Goal: Check status: Check status

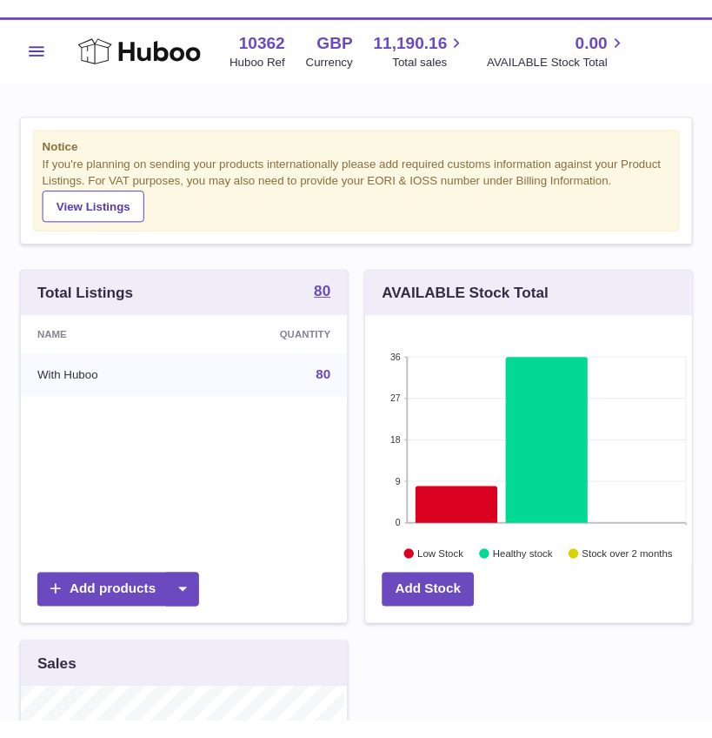
scroll to position [869641, 869587]
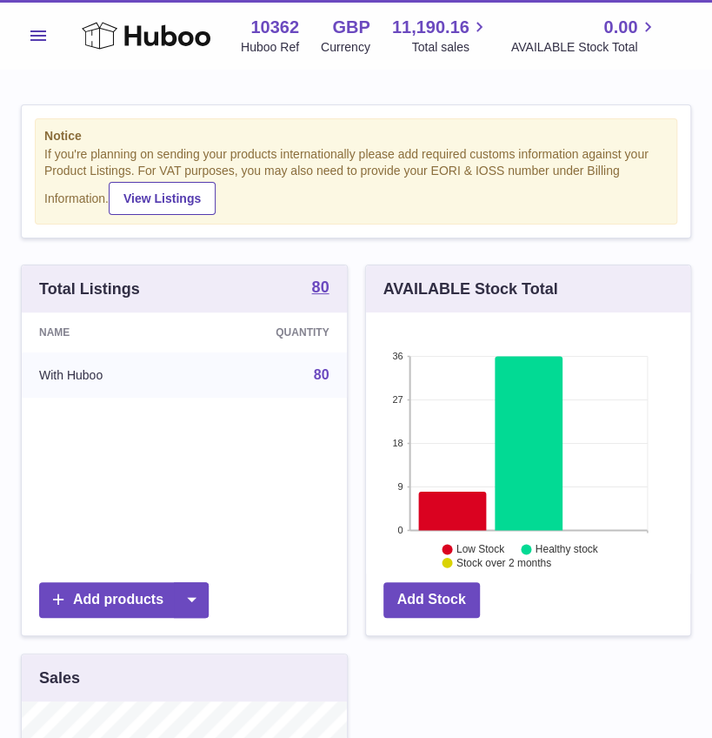
click at [34, 37] on span "Menu" at bounding box center [38, 35] width 16 height 10
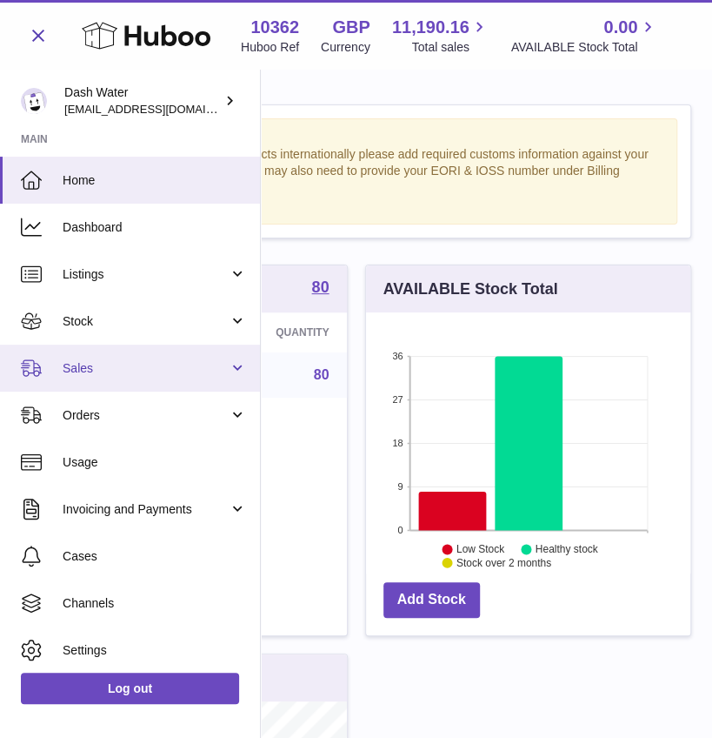
click at [176, 351] on link "Sales" at bounding box center [130, 367] width 260 height 47
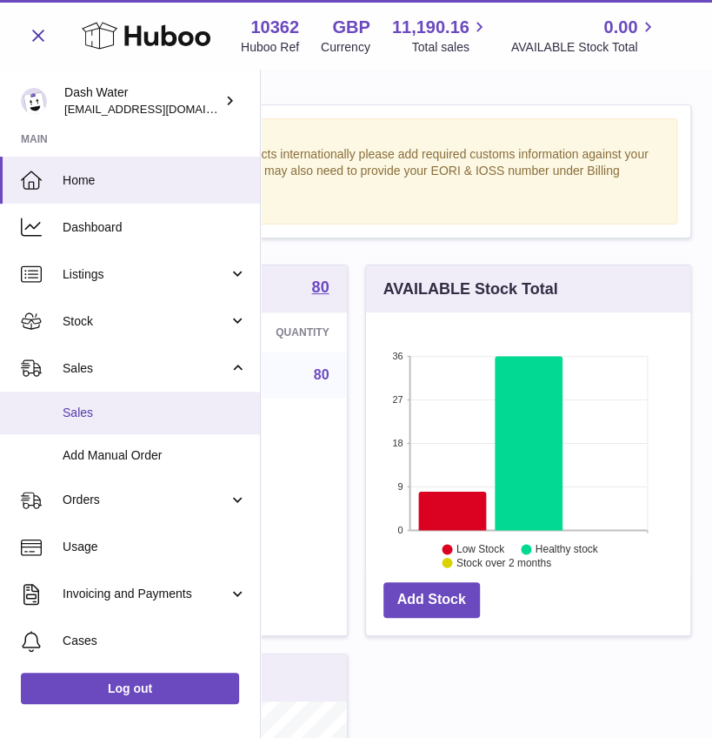
click at [130, 414] on span "Sales" at bounding box center [155, 413] width 184 height 17
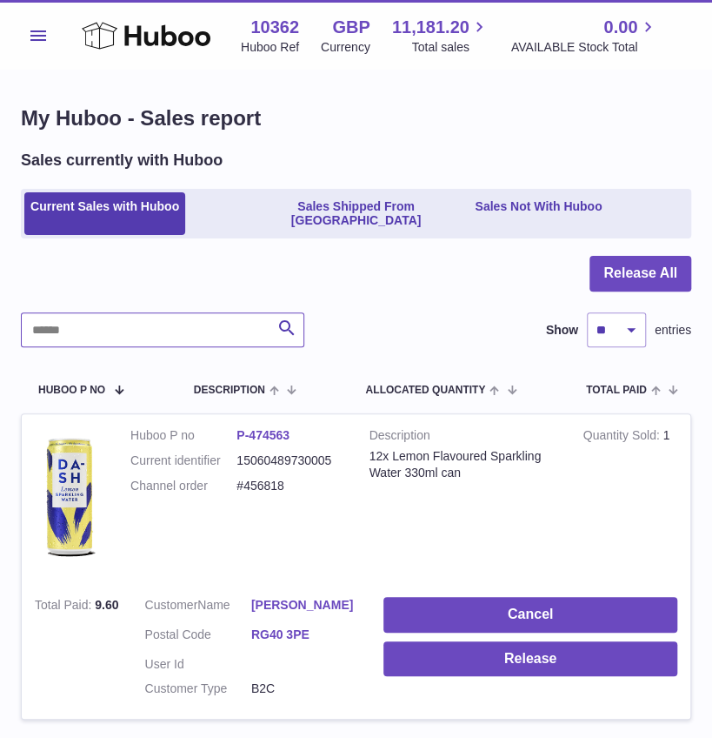
click at [110, 312] on input "text" at bounding box center [163, 329] width 284 height 35
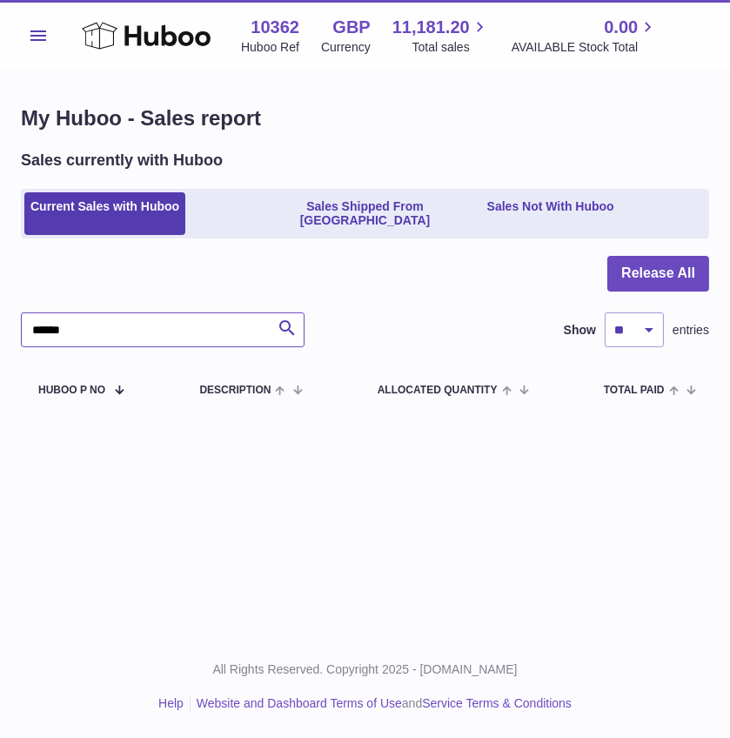
drag, startPoint x: 111, startPoint y: 314, endPoint x: -90, endPoint y: 319, distance: 201.0
click at [0, 319] on html ".st0{fill:#141414;}" at bounding box center [365, 369] width 730 height 738
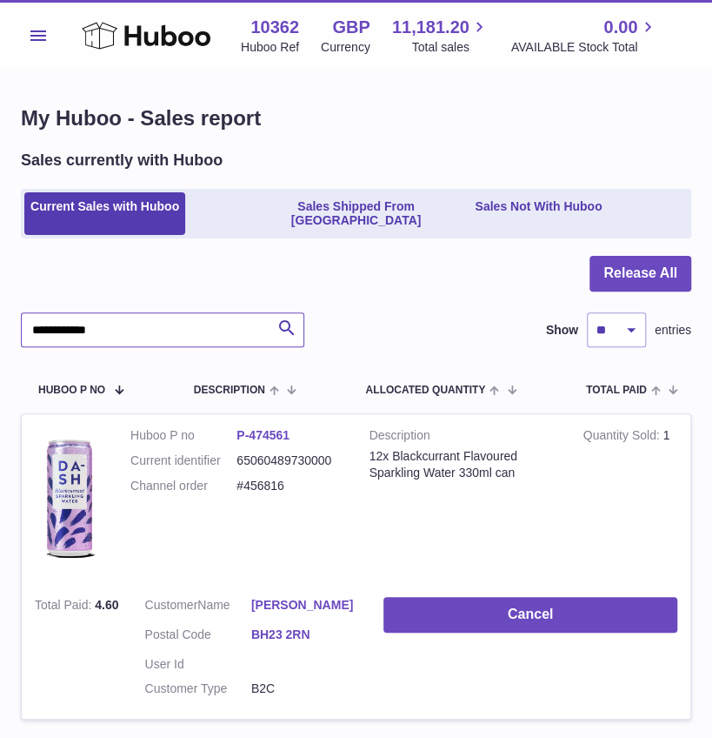
type input "**********"
click at [35, 45] on button "Menu" at bounding box center [38, 35] width 35 height 35
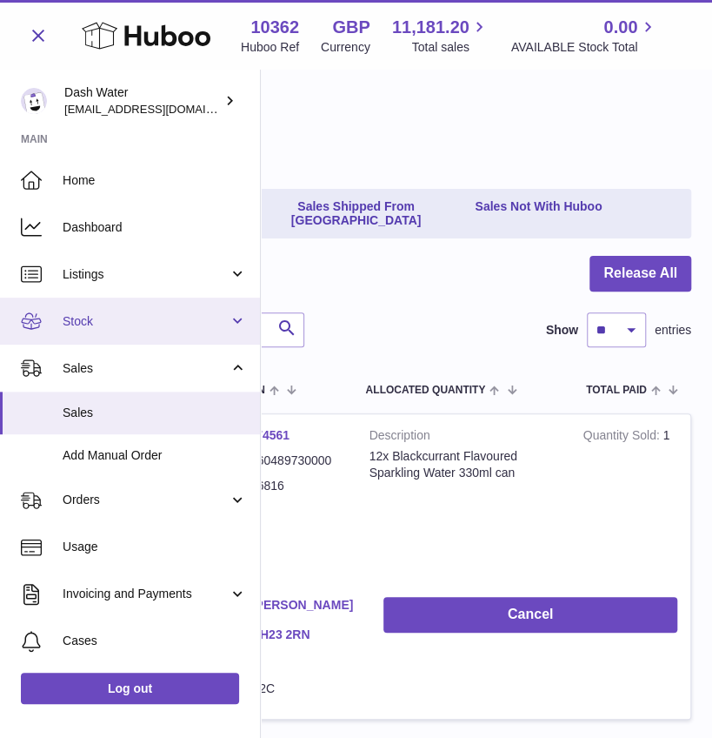
click at [190, 298] on link "Stock" at bounding box center [130, 321] width 260 height 47
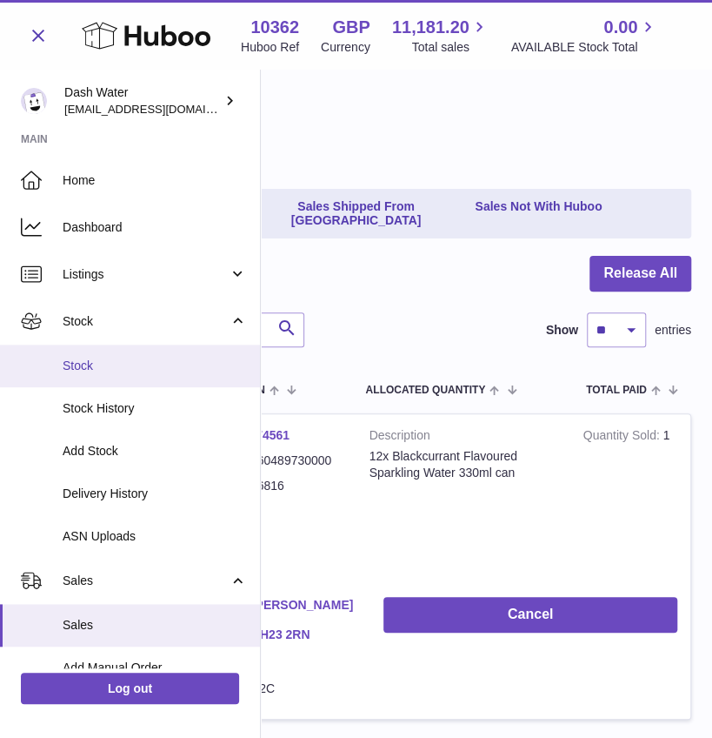
click at [130, 361] on span "Stock" at bounding box center [155, 366] width 184 height 17
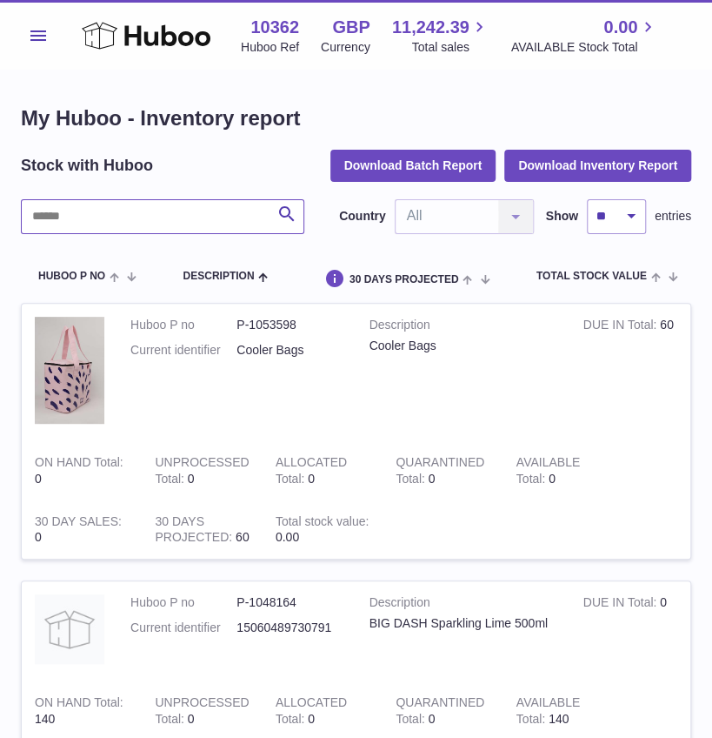
click at [77, 226] on input "text" at bounding box center [163, 216] width 284 height 35
type input "*"
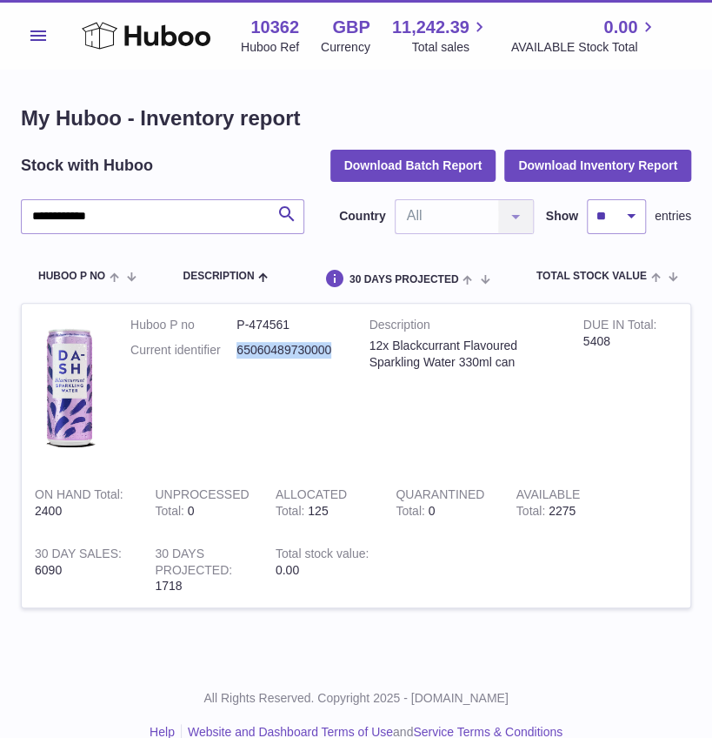
drag, startPoint x: 237, startPoint y: 349, endPoint x: 334, endPoint y: 350, distance: 97.4
click at [334, 350] on dd "65060489730000" at bounding box center [290, 350] width 106 height 17
copy dd "65060489730000"
drag, startPoint x: 157, startPoint y: 215, endPoint x: -73, endPoint y: 209, distance: 230.6
click at [0, 209] on html ".st0{fill:#141414;}" at bounding box center [356, 369] width 712 height 738
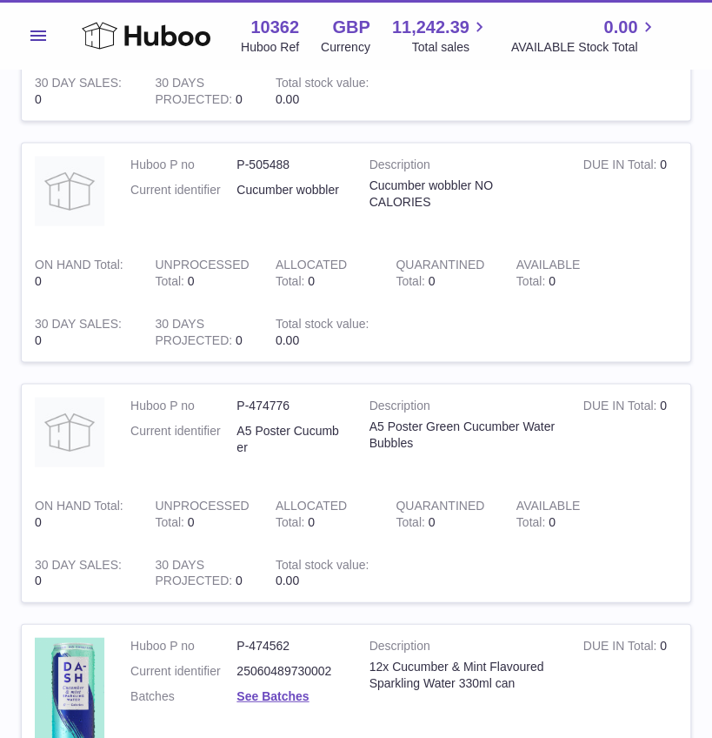
scroll to position [1249, 0]
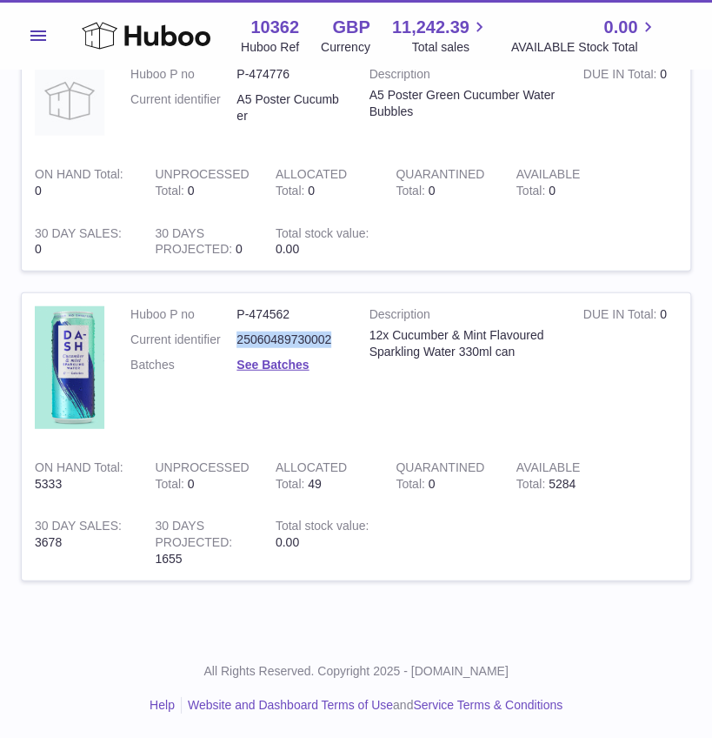
drag, startPoint x: 237, startPoint y: 338, endPoint x: 331, endPoint y: 336, distance: 93.1
click at [331, 336] on dd "25060489730002" at bounding box center [290, 339] width 106 height 17
copy dd "25060489730002"
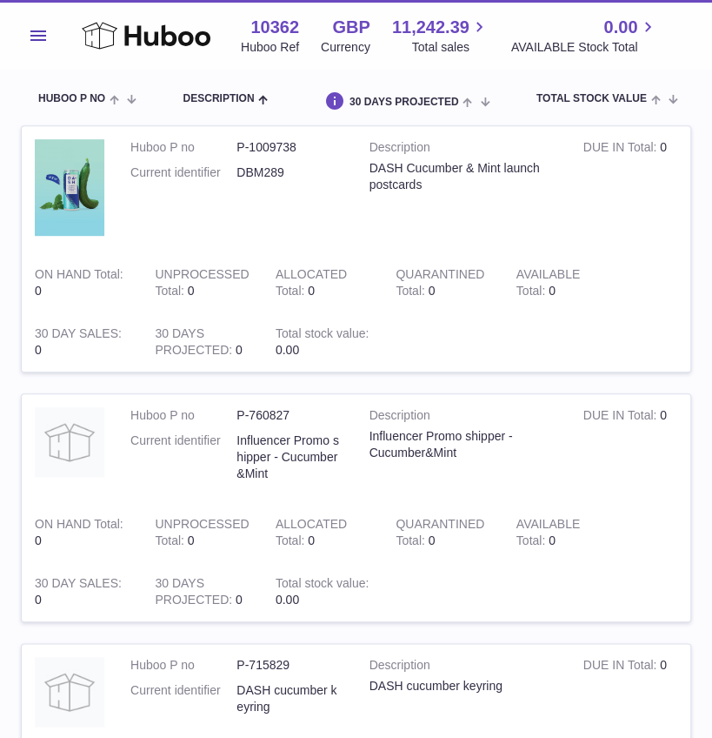
scroll to position [0, 0]
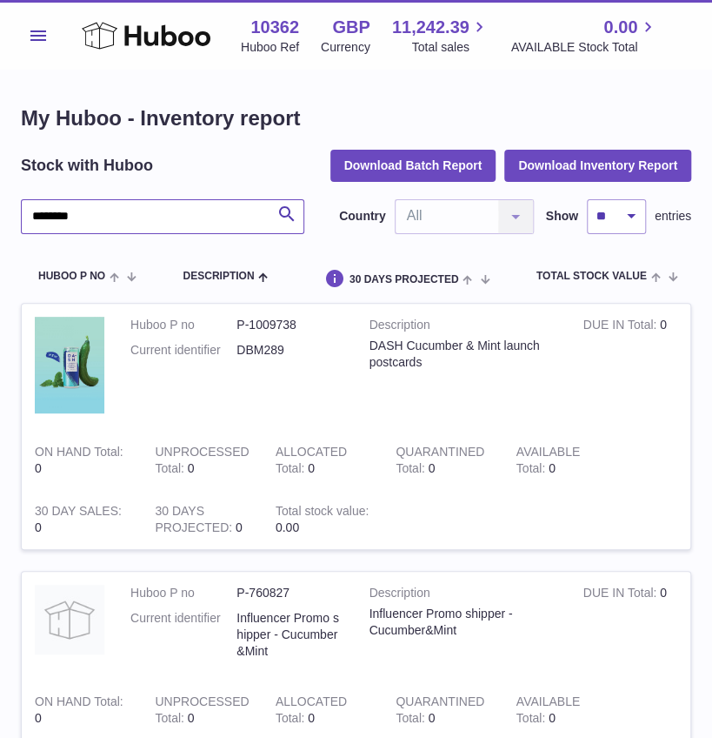
drag, startPoint x: -102, startPoint y: 227, endPoint x: -196, endPoint y: 231, distance: 94.1
click at [0, 231] on html ".st0{fill:#141414;}" at bounding box center [356, 369] width 712 height 738
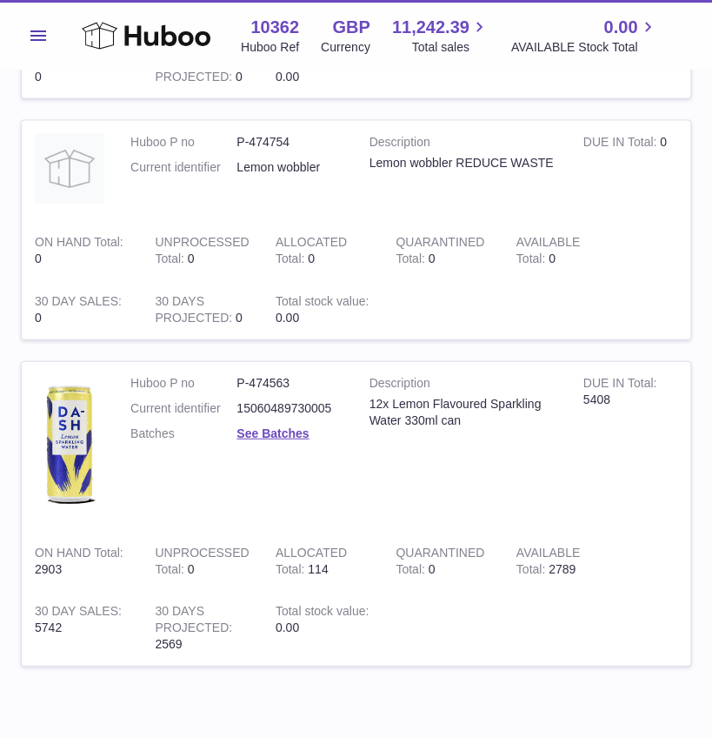
scroll to position [1180, 0]
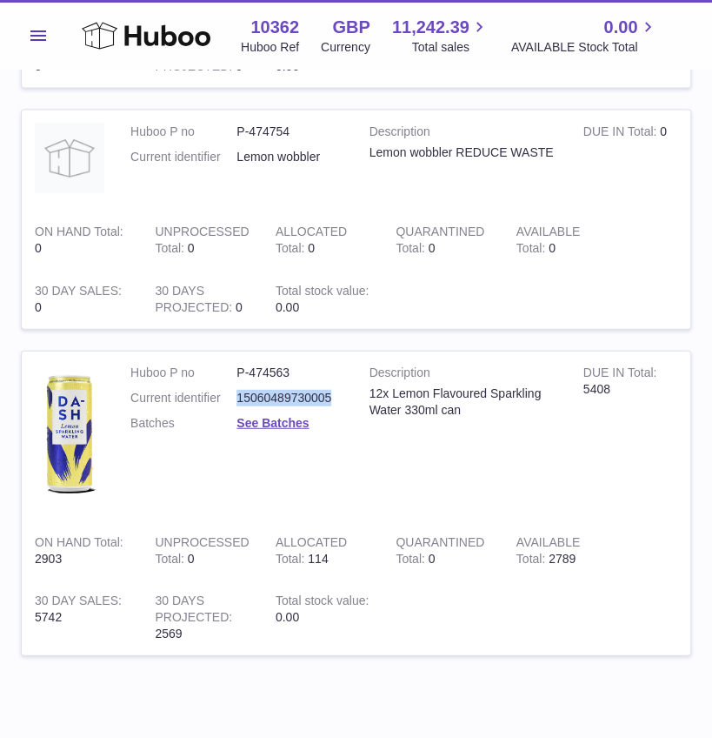
drag, startPoint x: 237, startPoint y: 379, endPoint x: 335, endPoint y: 372, distance: 98.5
click at [335, 390] on dd "15060489730005" at bounding box center [290, 398] width 106 height 17
copy dd "15060489730005"
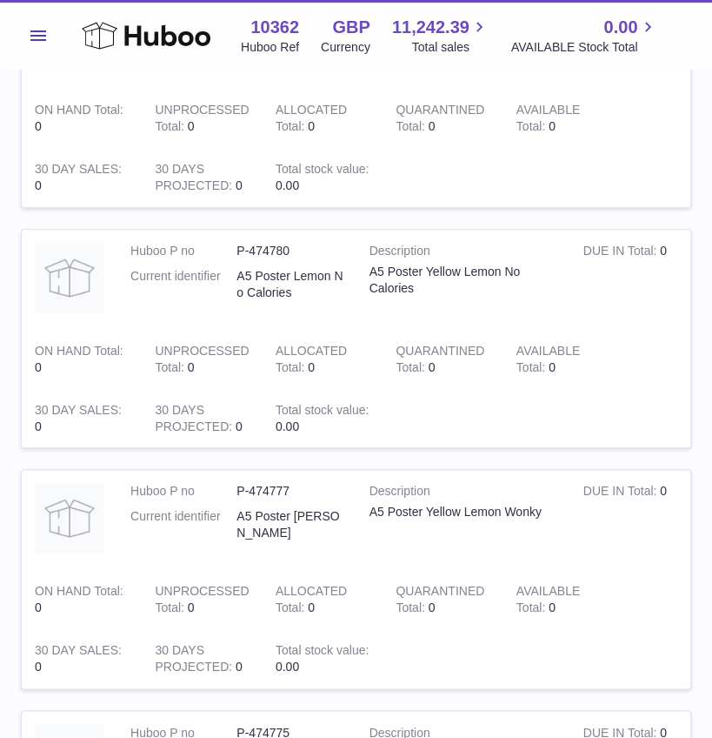
scroll to position [0, 0]
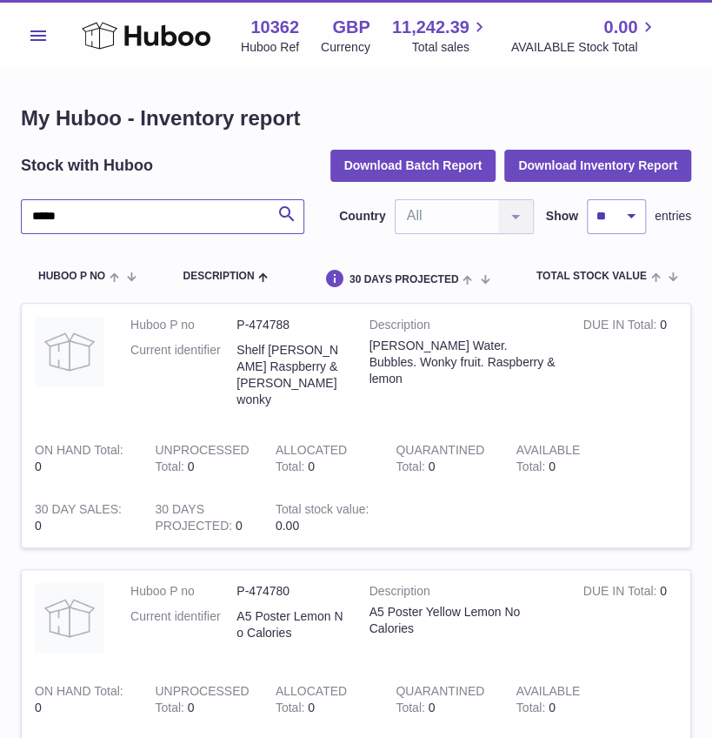
drag, startPoint x: 0, startPoint y: 198, endPoint x: -73, endPoint y: 192, distance: 73.3
click at [0, 192] on html ".st0{fill:#141414;}" at bounding box center [356, 369] width 712 height 738
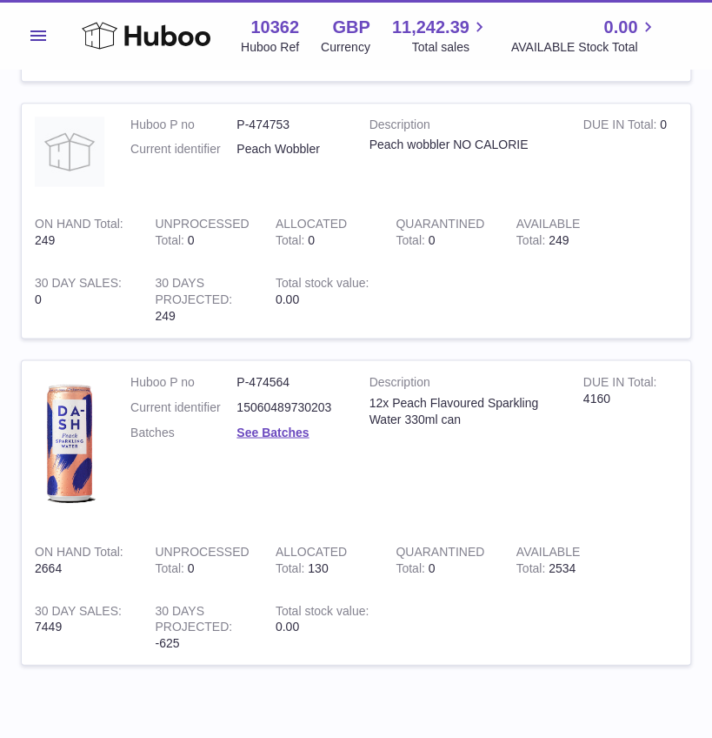
scroll to position [700, 0]
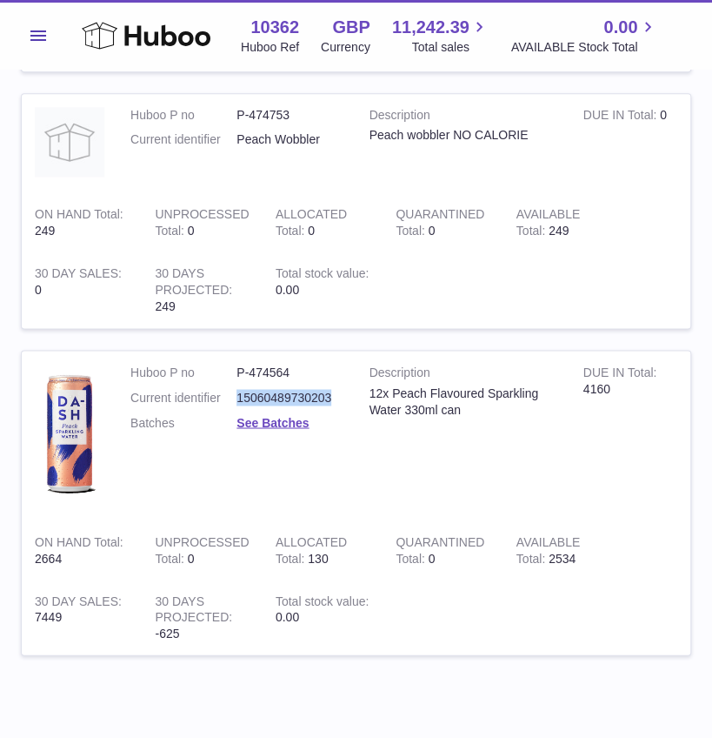
drag, startPoint x: 237, startPoint y: 394, endPoint x: 333, endPoint y: 398, distance: 96.7
click at [333, 398] on dd "15060489730203" at bounding box center [290, 397] width 106 height 17
copy dd "15060489730203"
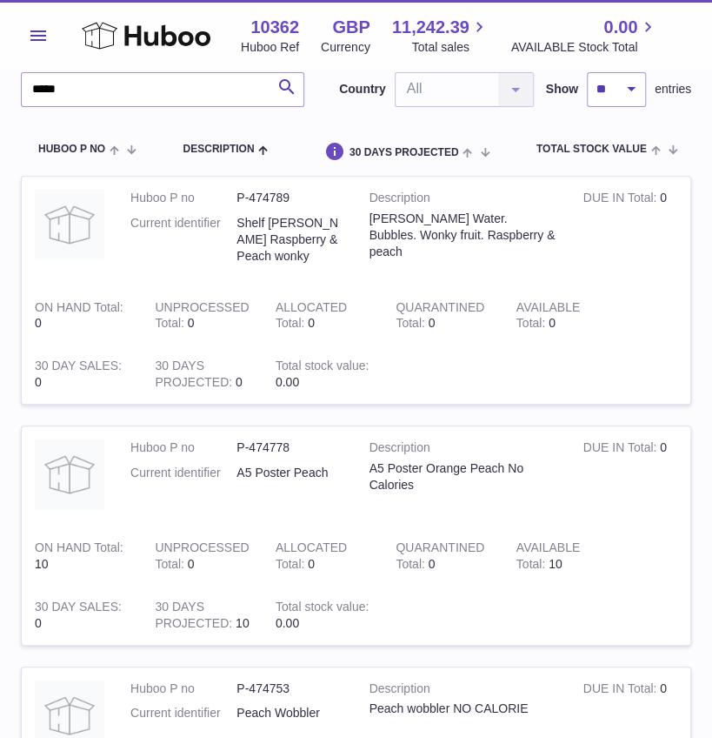
scroll to position [0, 0]
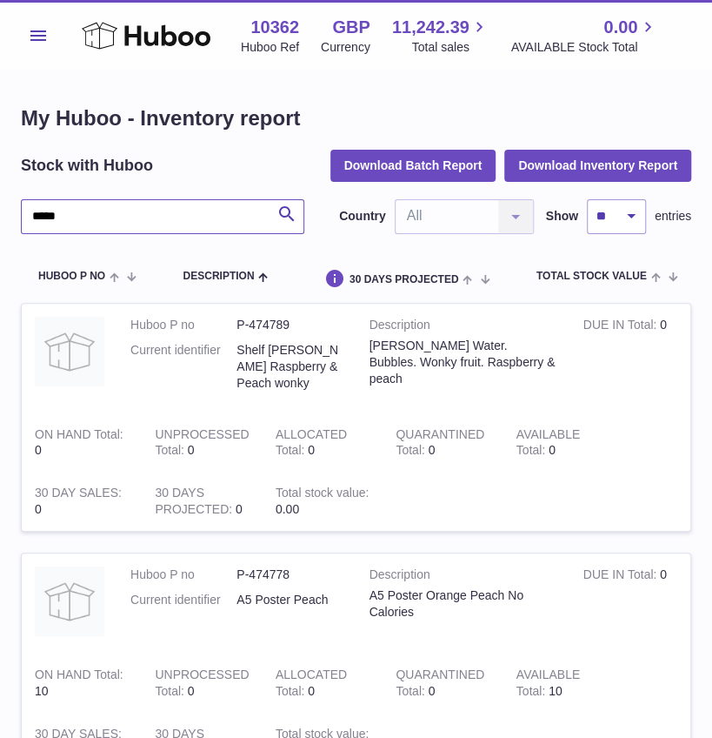
drag, startPoint x: 123, startPoint y: 206, endPoint x: -167, endPoint y: 218, distance: 289.9
click at [0, 218] on html ".st0{fill:#141414;}" at bounding box center [356, 369] width 712 height 738
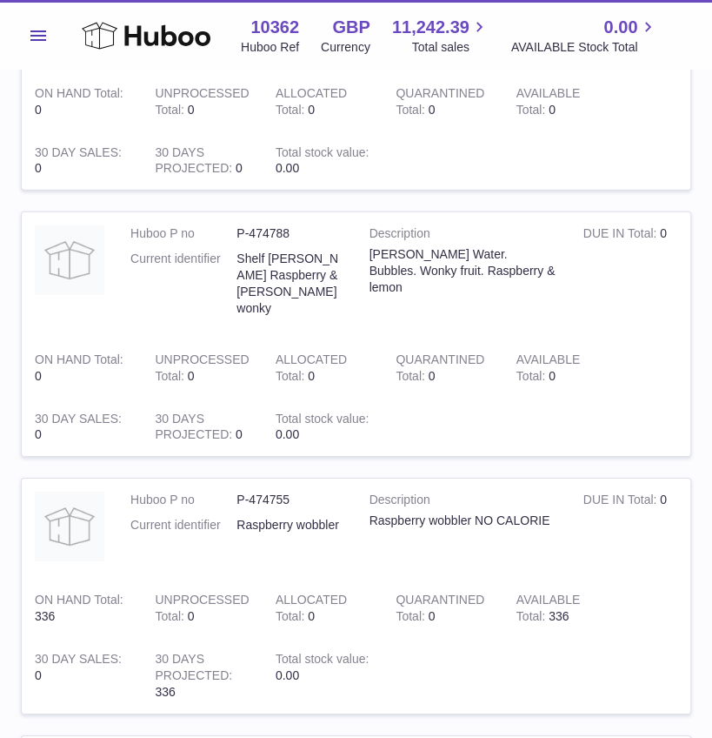
scroll to position [1865, 0]
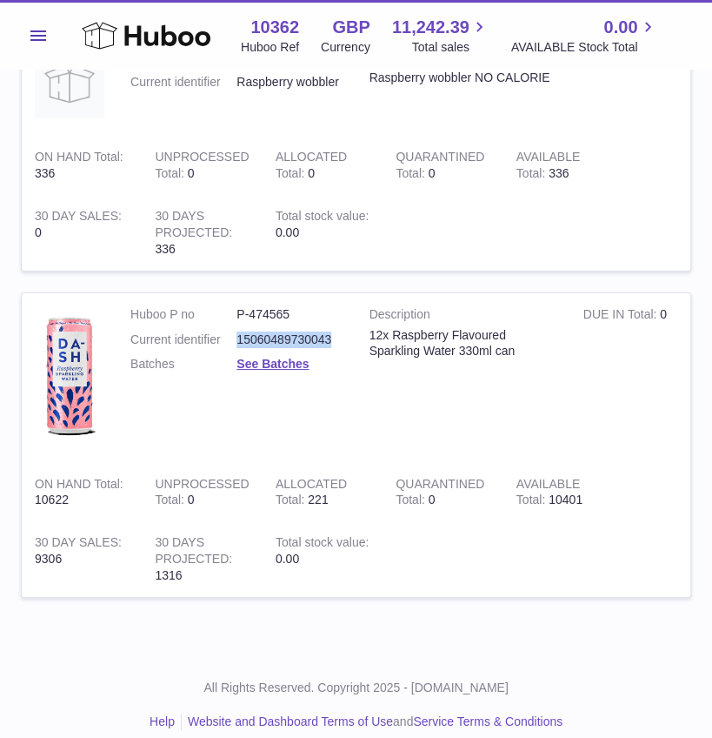
drag, startPoint x: 238, startPoint y: 318, endPoint x: 332, endPoint y: 323, distance: 94.1
click at [332, 331] on dd "15060489730043" at bounding box center [290, 339] width 106 height 17
copy dd "15060489730043"
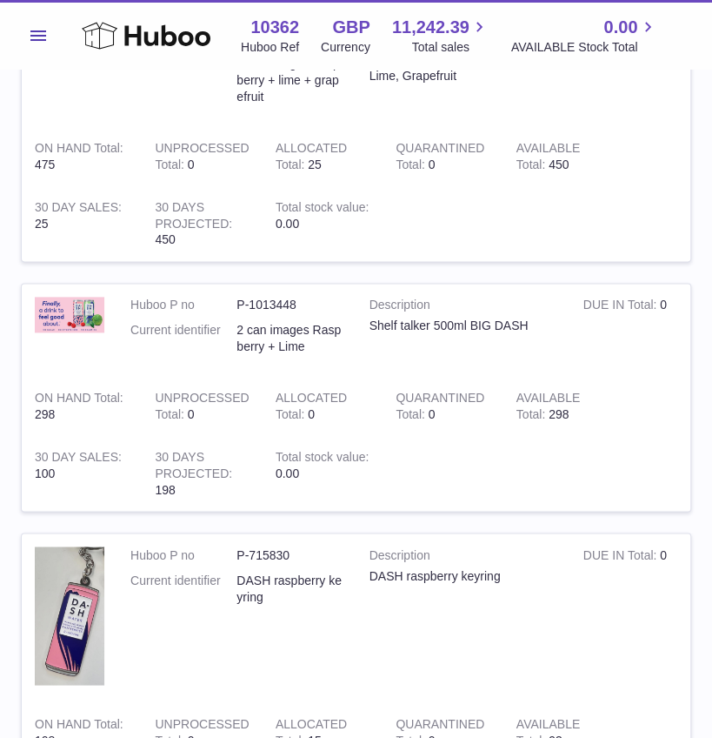
scroll to position [0, 0]
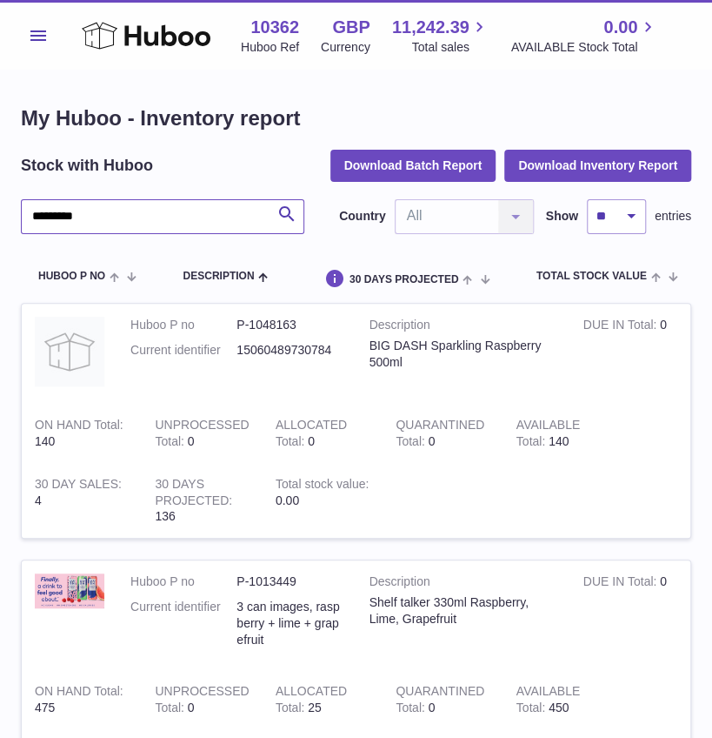
drag, startPoint x: 120, startPoint y: 218, endPoint x: -242, endPoint y: 157, distance: 367.0
click at [0, 157] on html ".st0{fill:#141414;}" at bounding box center [356, 369] width 712 height 738
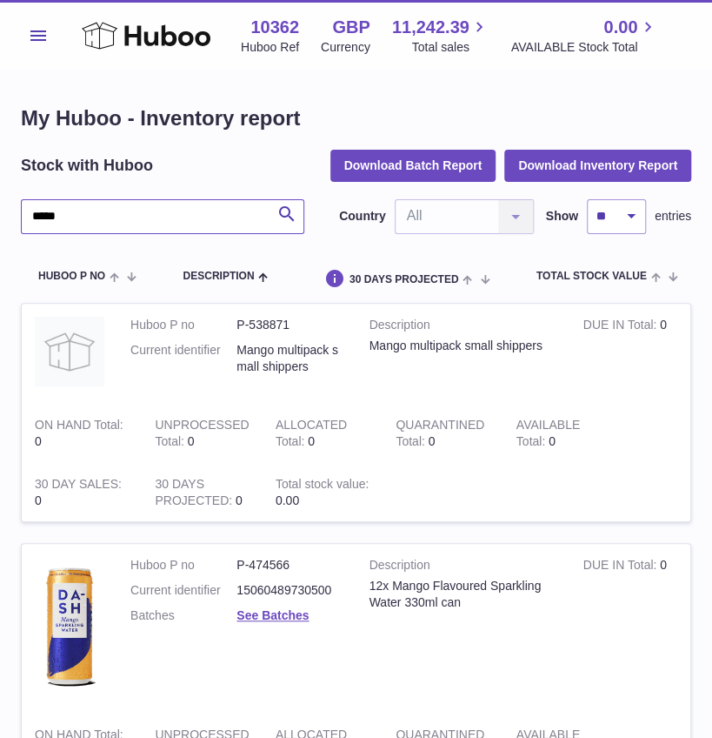
scroll to position [130, 0]
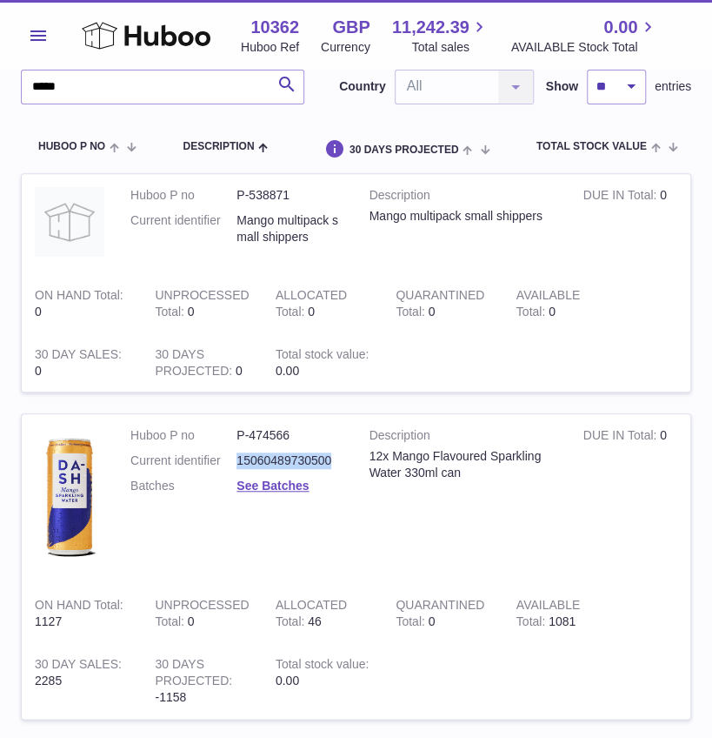
drag, startPoint x: 237, startPoint y: 463, endPoint x: 332, endPoint y: 462, distance: 94.8
click at [332, 462] on dd "15060489730500" at bounding box center [290, 460] width 106 height 17
copy dd "15060489730500"
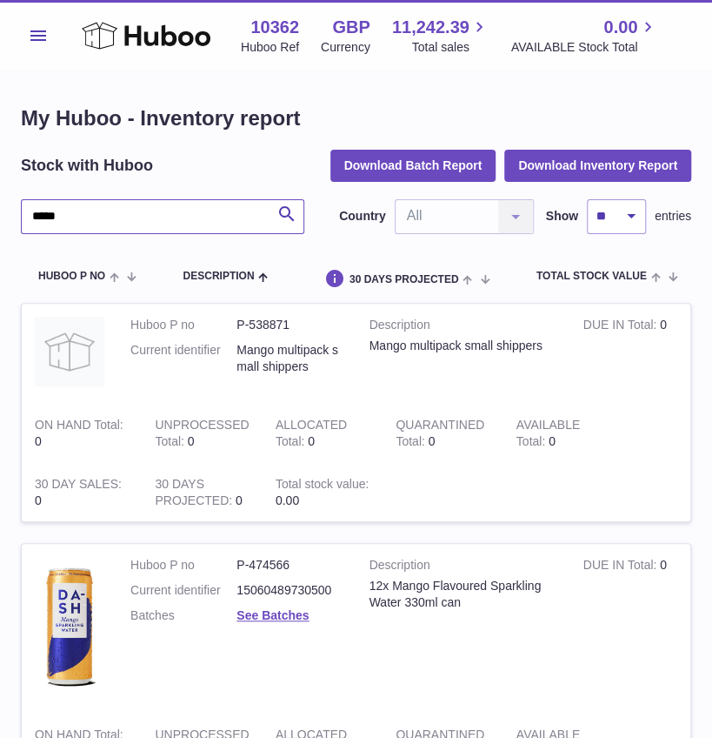
drag, startPoint x: 144, startPoint y: 210, endPoint x: -243, endPoint y: 240, distance: 388.3
click at [0, 240] on html ".st0{fill:#141414;}" at bounding box center [356, 369] width 712 height 738
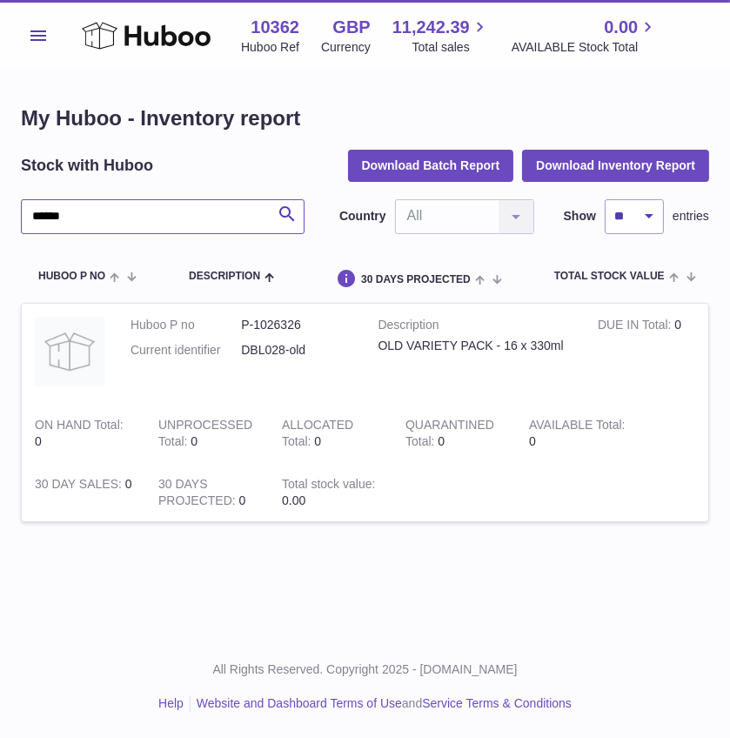
drag, startPoint x: -27, startPoint y: 225, endPoint x: -276, endPoint y: 223, distance: 248.8
click at [0, 223] on html ".st0{fill:#141414;}" at bounding box center [365, 369] width 730 height 738
type input "*"
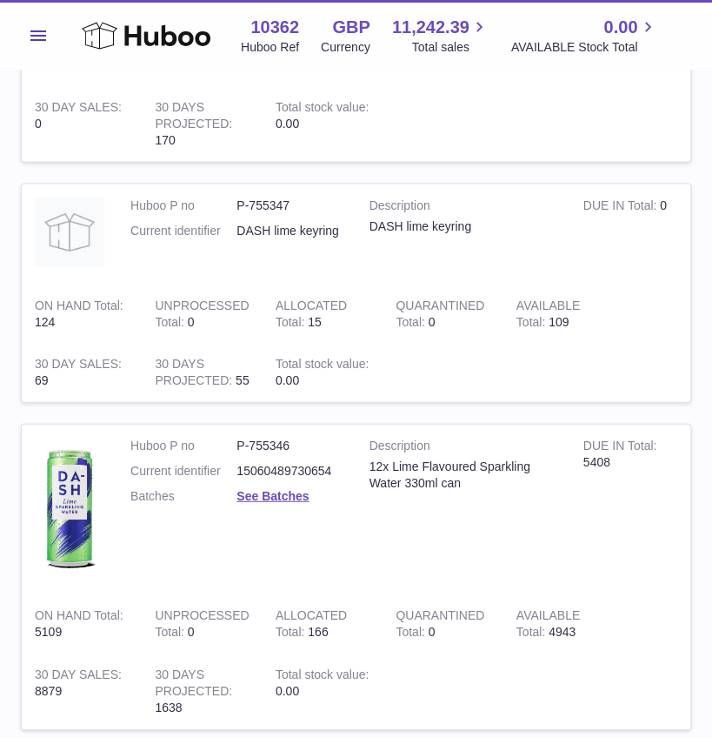
scroll to position [1150, 0]
drag, startPoint x: 239, startPoint y: 475, endPoint x: 330, endPoint y: 472, distance: 90.5
click at [330, 472] on dd "15060489730654" at bounding box center [290, 470] width 106 height 17
copy dd "15060489730654"
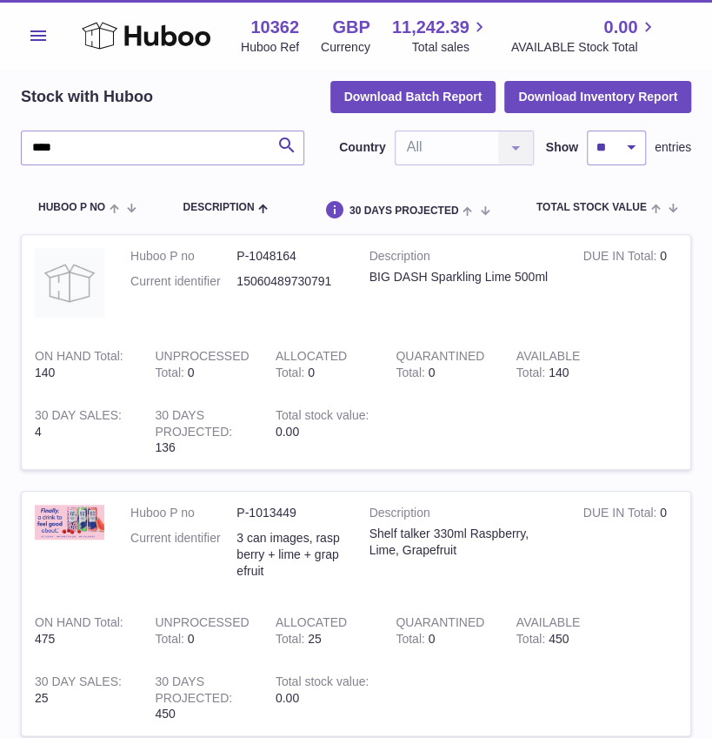
scroll to position [0, 0]
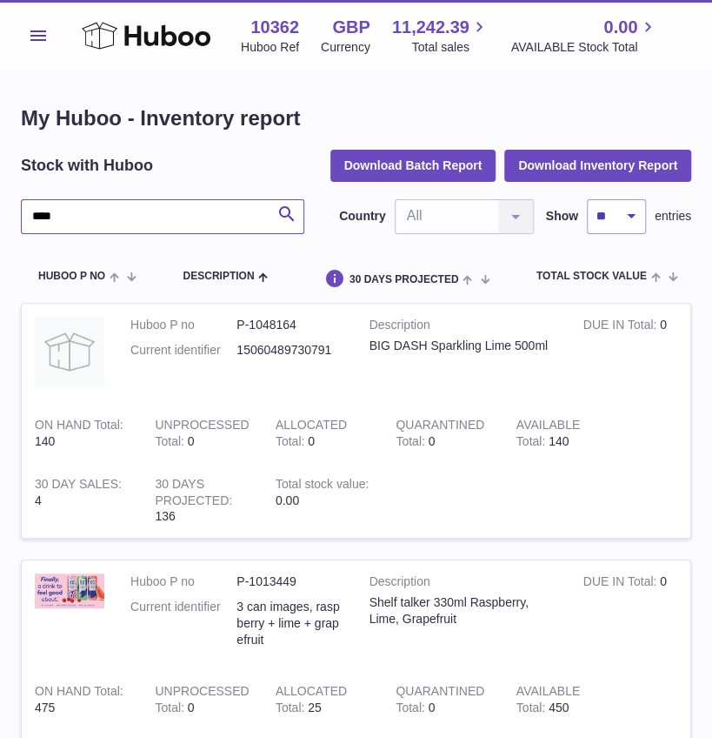
drag, startPoint x: 88, startPoint y: 214, endPoint x: -171, endPoint y: 228, distance: 259.6
click at [0, 228] on html ".st0{fill:#141414;}" at bounding box center [356, 369] width 712 height 738
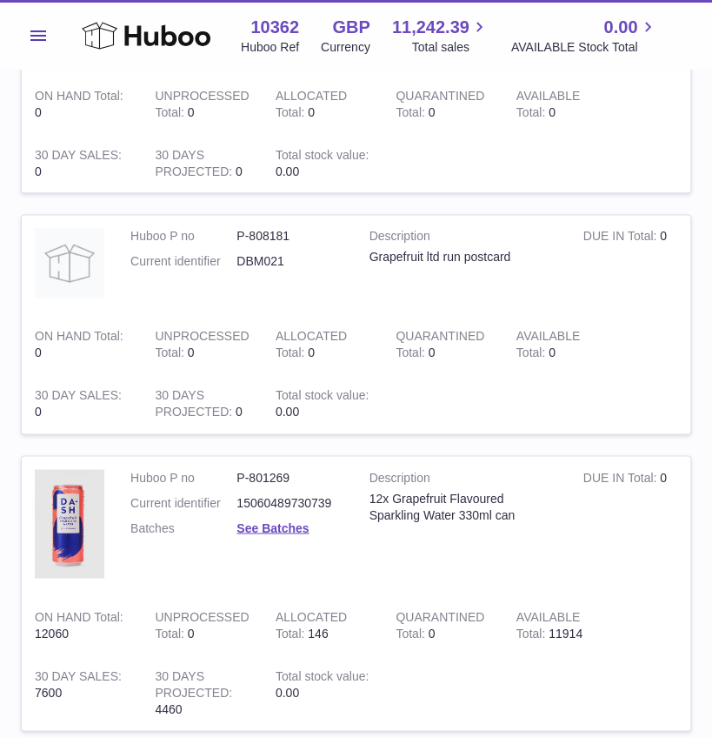
scroll to position [596, 0]
drag, startPoint x: 237, startPoint y: 496, endPoint x: 331, endPoint y: 499, distance: 94.9
click at [331, 499] on dd "15060489730739" at bounding box center [290, 501] width 106 height 17
copy dd "15060489730739"
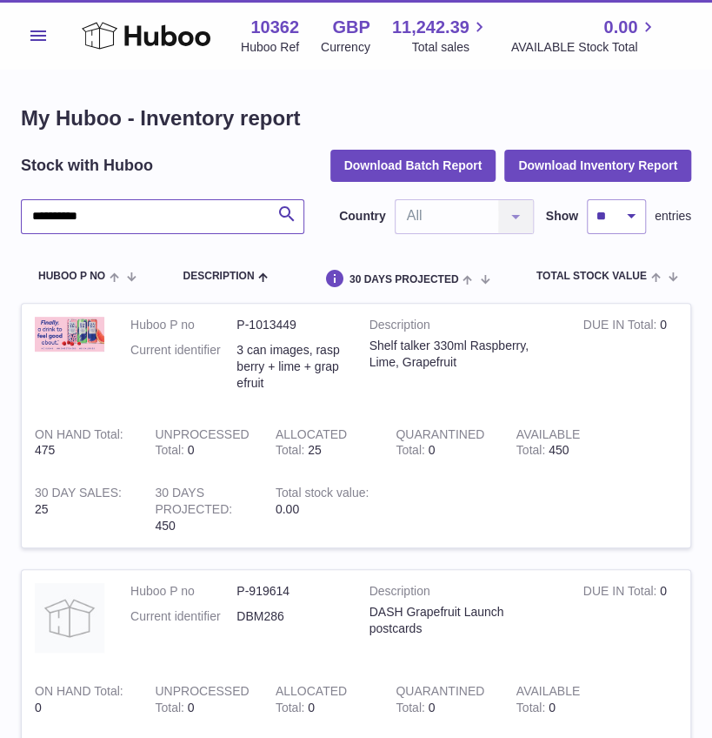
drag, startPoint x: -147, startPoint y: 260, endPoint x: -304, endPoint y: 270, distance: 157.7
click at [0, 270] on html ".st0{fill:#141414;}" at bounding box center [356, 369] width 712 height 738
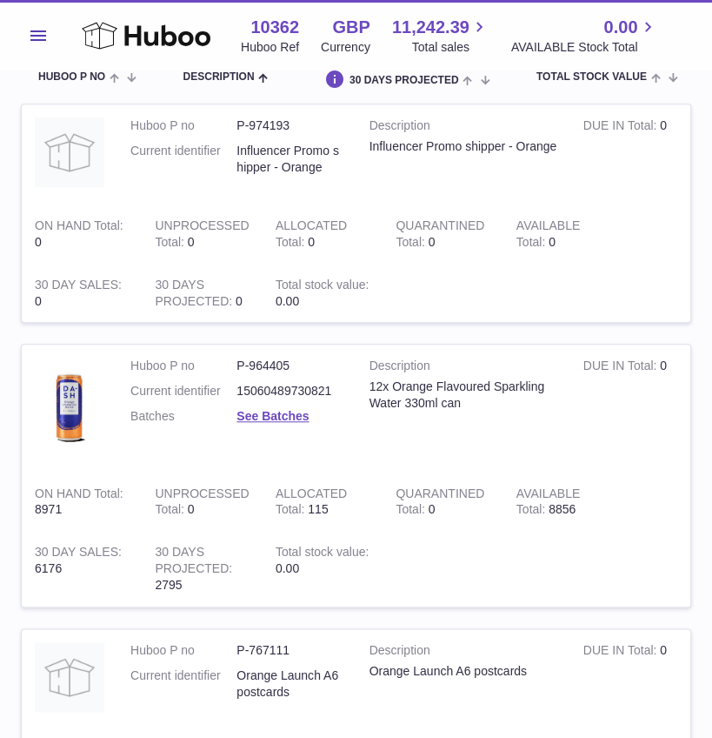
scroll to position [211, 0]
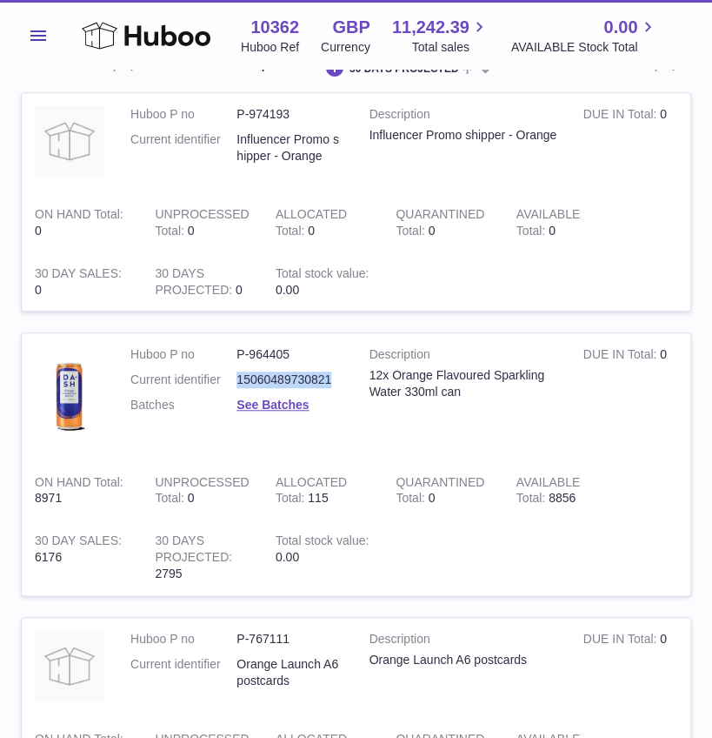
drag, startPoint x: 235, startPoint y: 374, endPoint x: 335, endPoint y: 382, distance: 100.3
click at [335, 382] on dl "Huboo P no P-964405 Current identifier 15060489730821 Batches See Batches" at bounding box center [236, 384] width 213 height 76
copy dl "15060489730821"
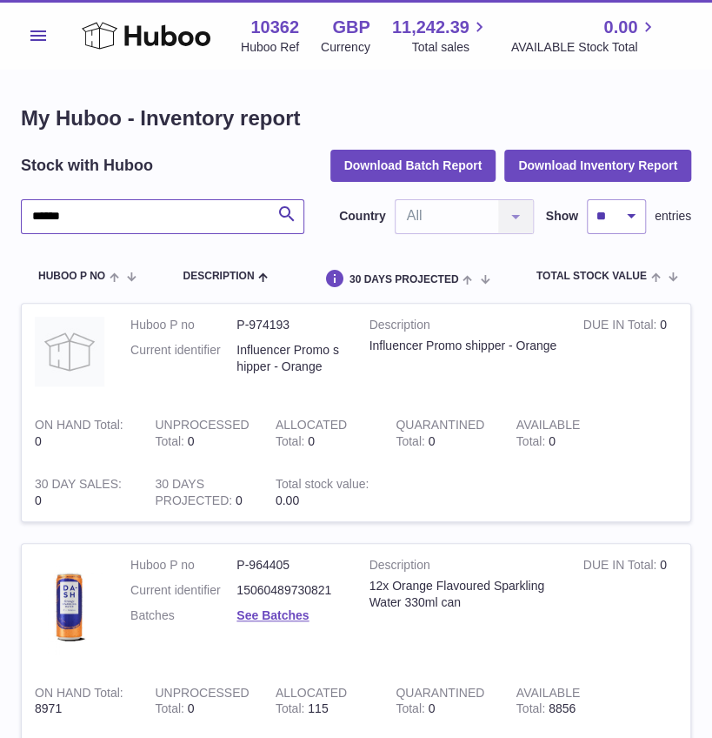
drag, startPoint x: 129, startPoint y: 212, endPoint x: -102, endPoint y: 199, distance: 230.9
click at [0, 199] on html ".st0{fill:#141414;}" at bounding box center [356, 369] width 712 height 738
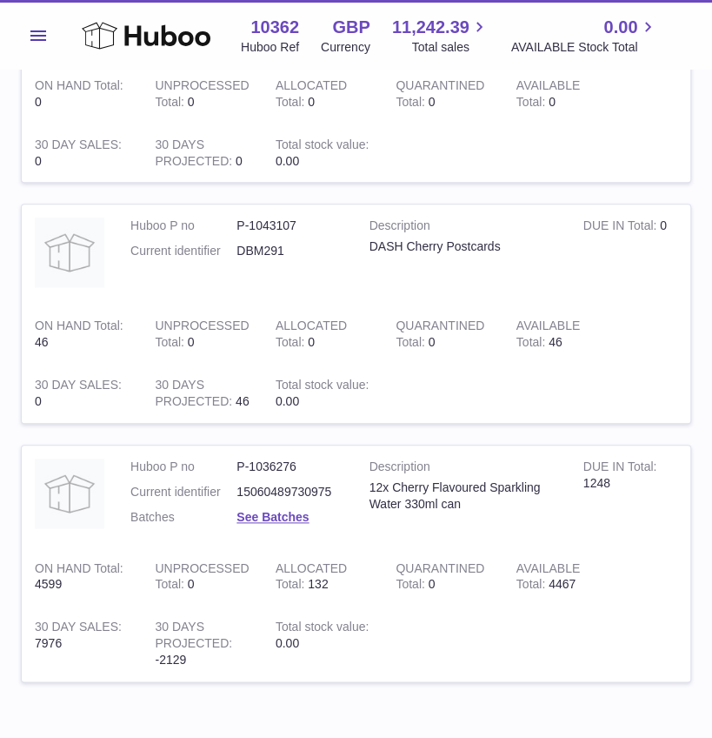
scroll to position [336, 0]
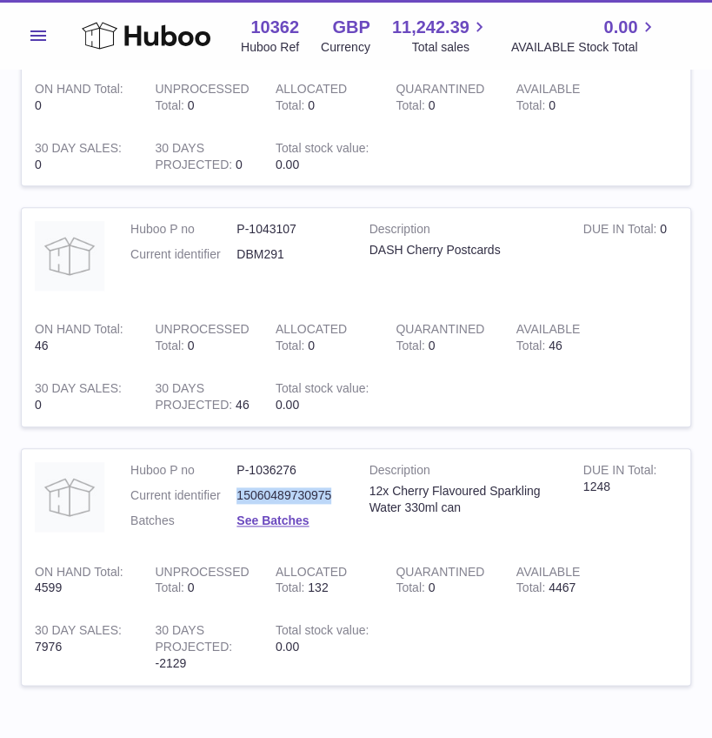
drag, startPoint x: 237, startPoint y: 495, endPoint x: 331, endPoint y: 493, distance: 93.1
click at [331, 493] on dd "15060489730975" at bounding box center [290, 495] width 106 height 17
copy dd "15060489730975"
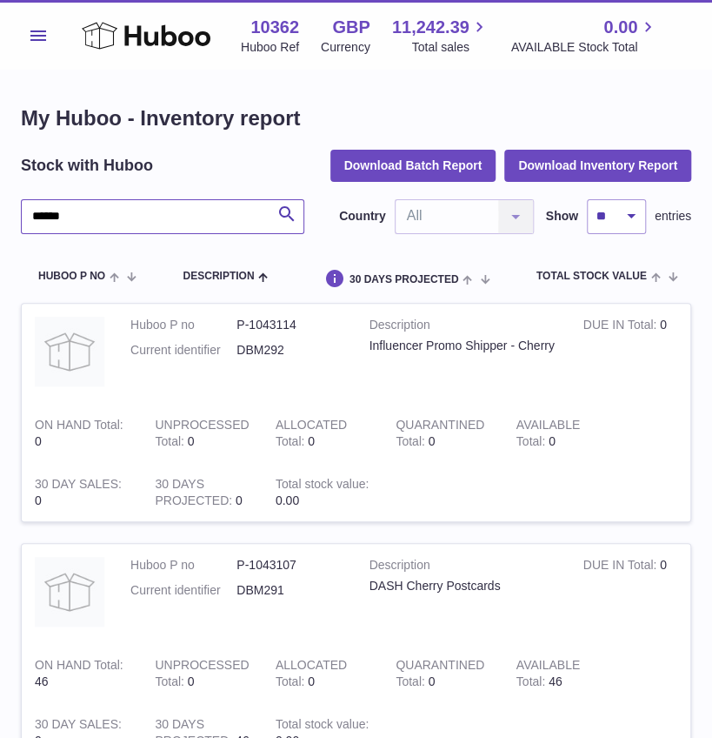
drag, startPoint x: -165, startPoint y: 261, endPoint x: -213, endPoint y: 235, distance: 54.5
click at [0, 235] on html ".st0{fill:#141414;}" at bounding box center [356, 369] width 712 height 738
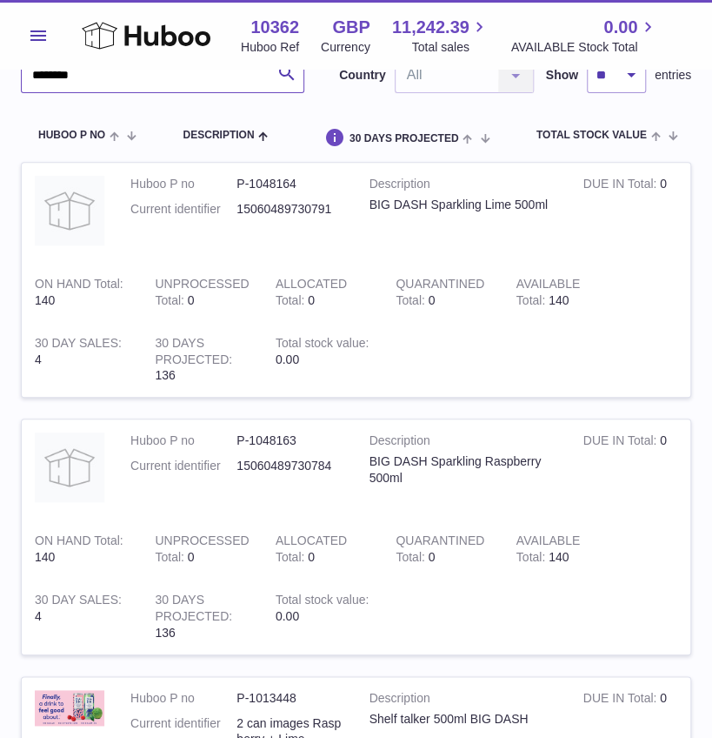
scroll to position [181, 0]
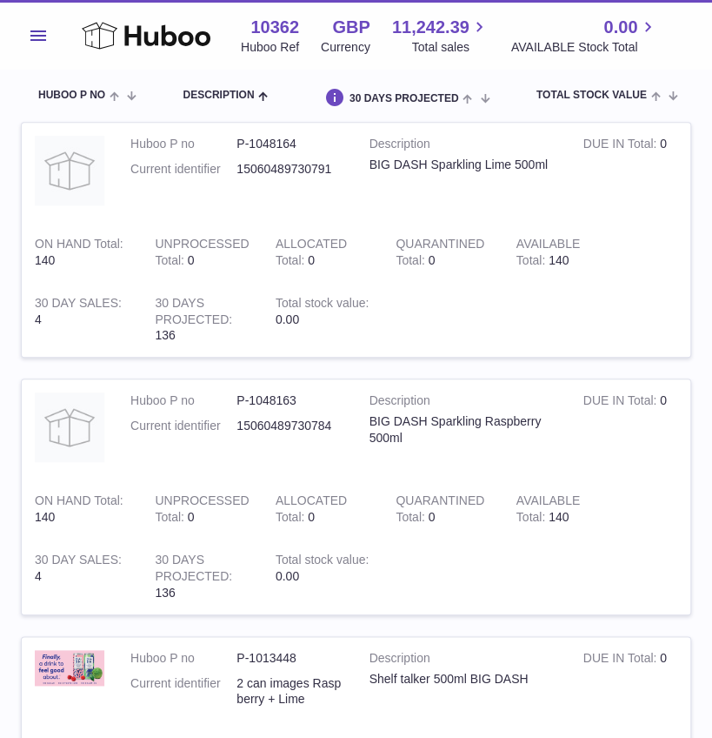
click at [247, 439] on dl "Huboo P no P-1048163 Current identifier 15060489730784" at bounding box center [236, 417] width 213 height 50
drag, startPoint x: 237, startPoint y: 425, endPoint x: 332, endPoint y: 430, distance: 95.0
click at [332, 430] on dd "15060489730784" at bounding box center [290, 426] width 106 height 17
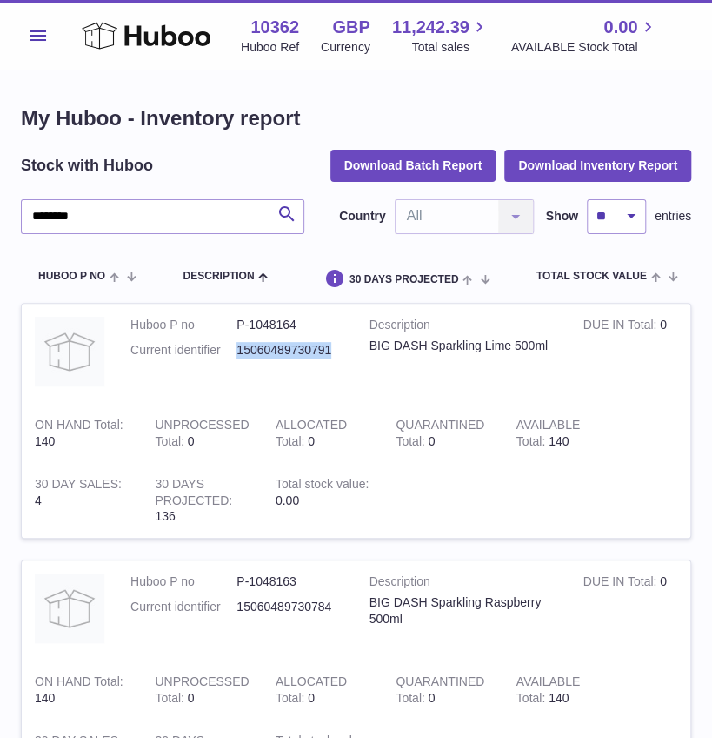
drag, startPoint x: 237, startPoint y: 350, endPoint x: 333, endPoint y: 351, distance: 95.7
click at [333, 351] on dd "15060489730791" at bounding box center [290, 350] width 106 height 17
drag, startPoint x: -70, startPoint y: 197, endPoint x: -93, endPoint y: 194, distance: 23.7
click at [0, 194] on html ".st0{fill:#141414;}" at bounding box center [356, 369] width 712 height 738
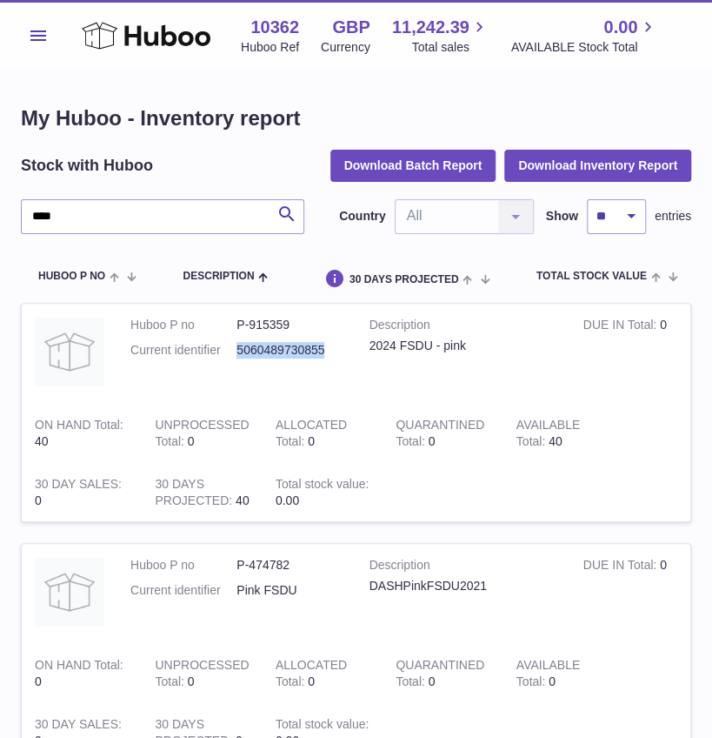
drag, startPoint x: 237, startPoint y: 353, endPoint x: 324, endPoint y: 350, distance: 87.9
click at [324, 350] on dd "5060489730855" at bounding box center [290, 350] width 106 height 17
drag, startPoint x: 124, startPoint y: 212, endPoint x: -130, endPoint y: 191, distance: 255.7
click at [0, 191] on html ".st0{fill:#141414;}" at bounding box center [356, 369] width 712 height 738
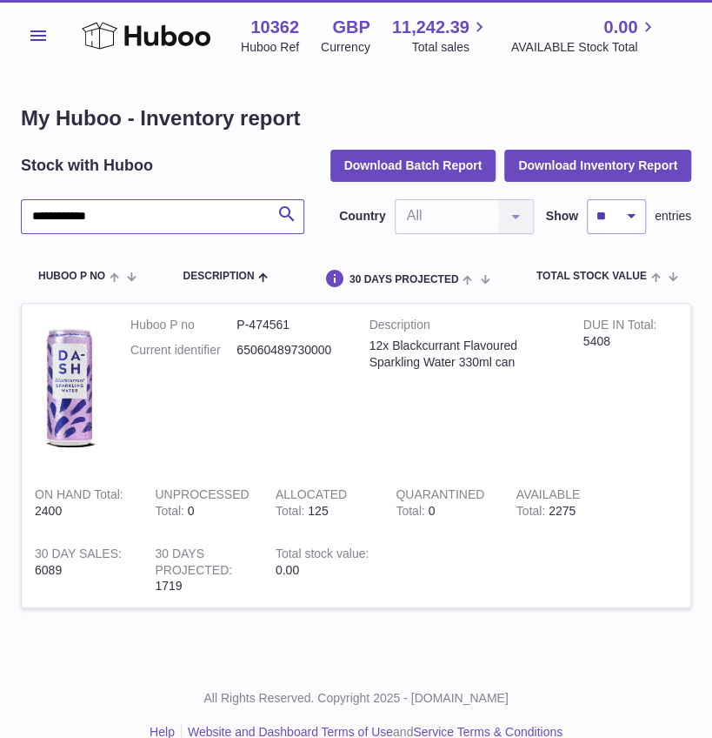
type input "**********"
drag, startPoint x: 239, startPoint y: 352, endPoint x: 334, endPoint y: 351, distance: 94.8
click at [334, 351] on dd "65060489730000" at bounding box center [290, 350] width 106 height 17
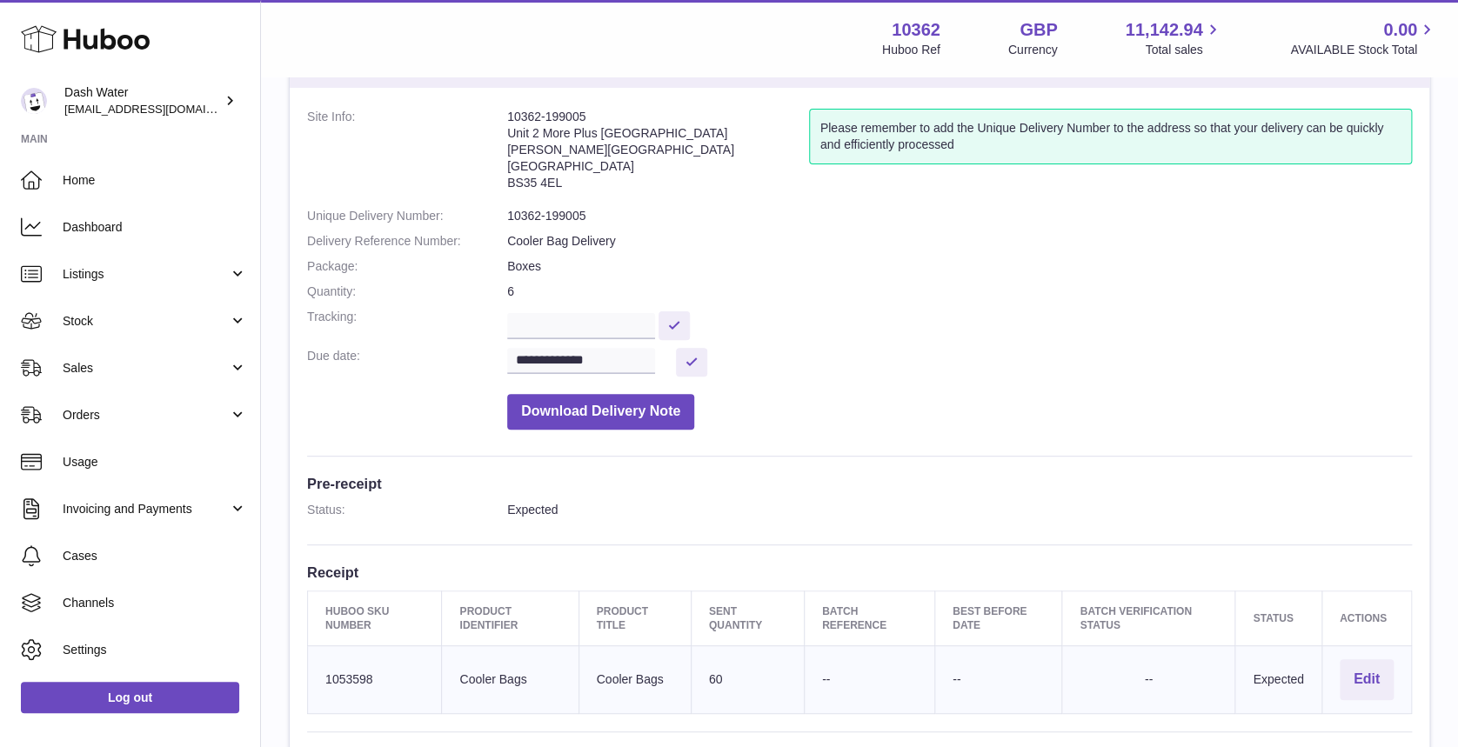
scroll to position [78, 0]
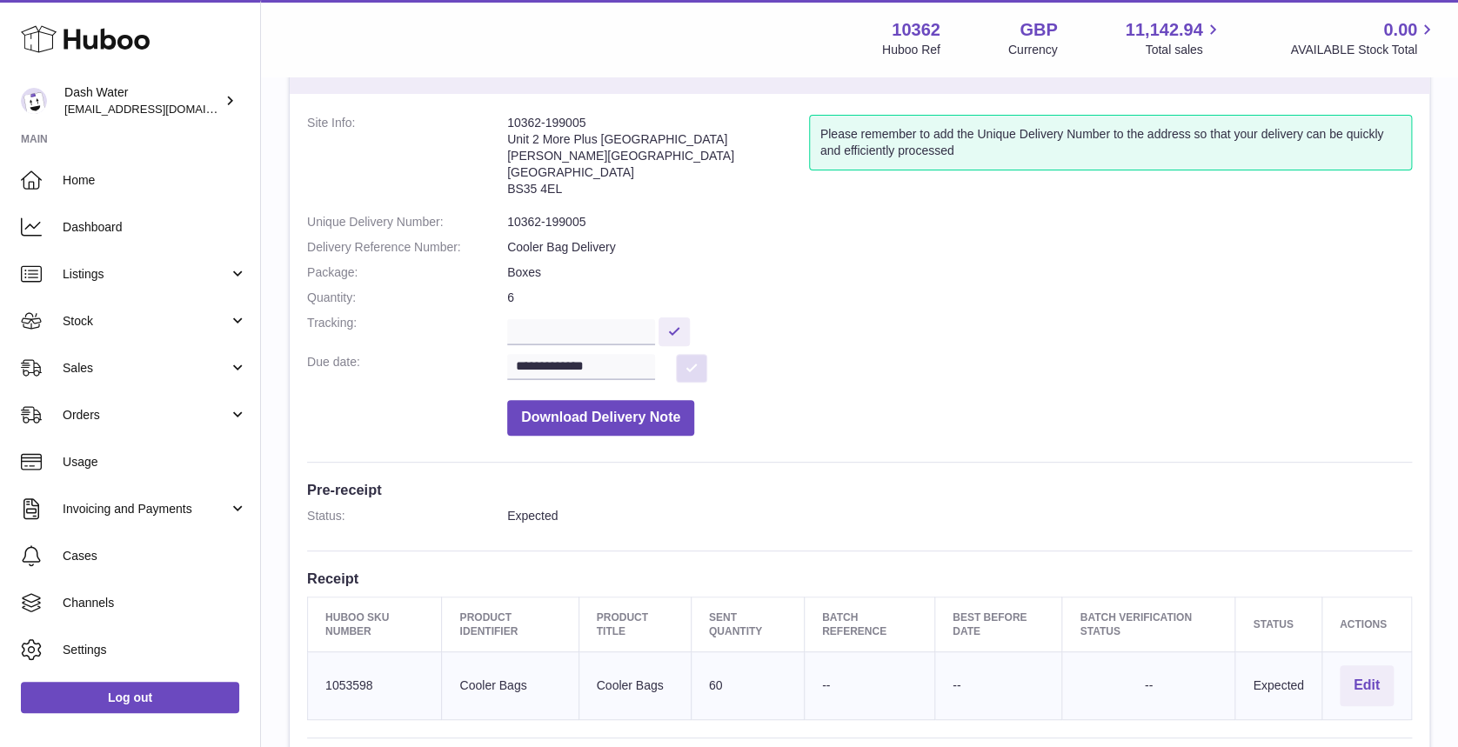
click at [681, 365] on button at bounding box center [691, 368] width 31 height 29
click at [592, 369] on input "**********" at bounding box center [581, 367] width 148 height 26
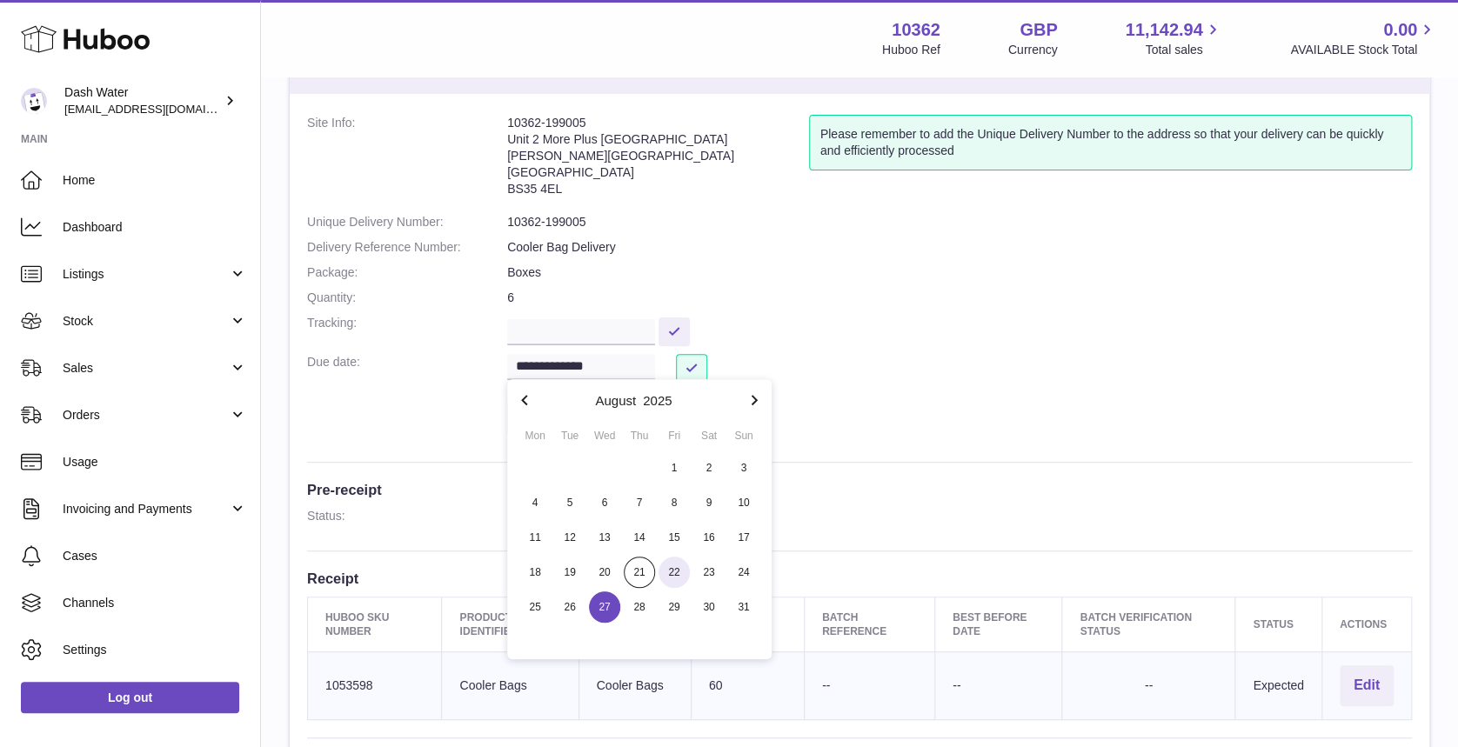
click at [673, 565] on span "22" at bounding box center [674, 572] width 31 height 31
type input "**********"
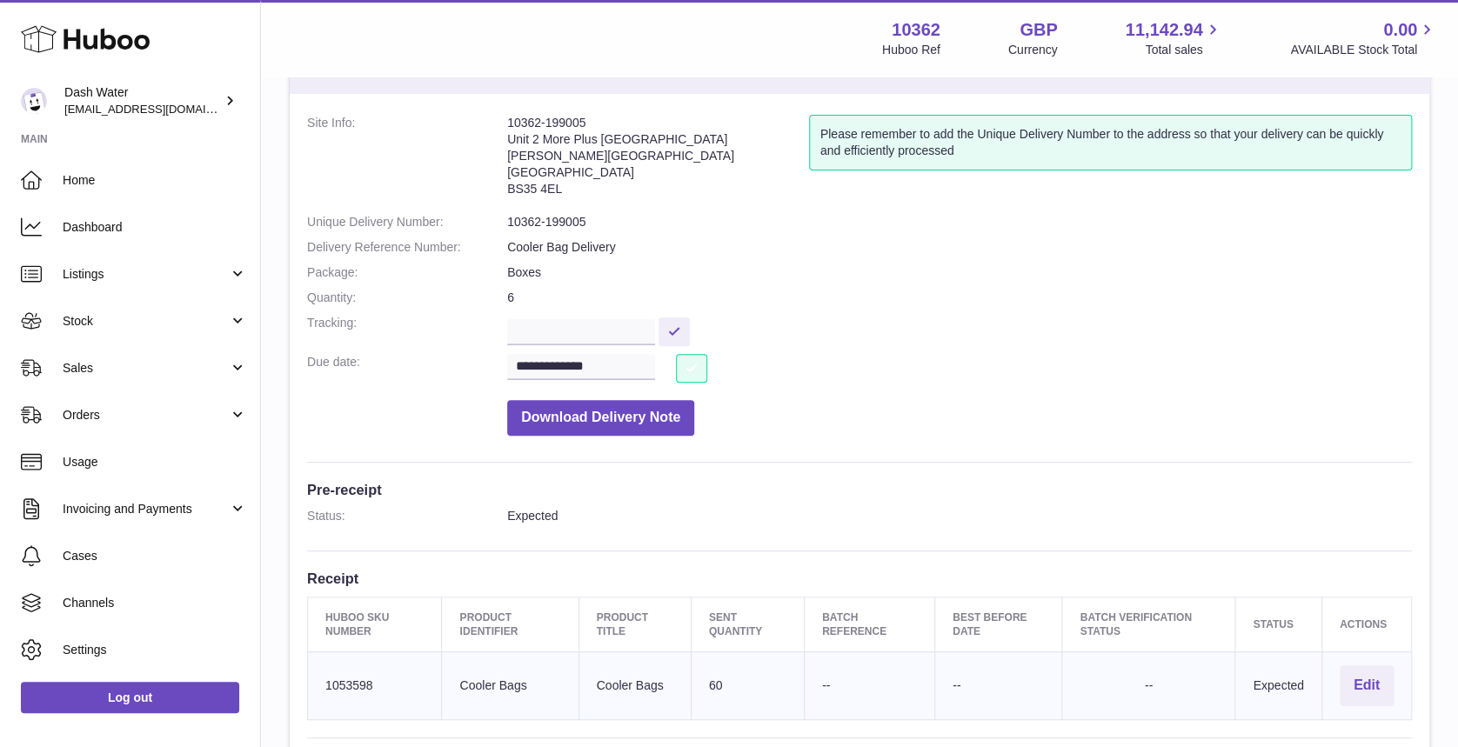
click at [692, 364] on button at bounding box center [691, 368] width 31 height 29
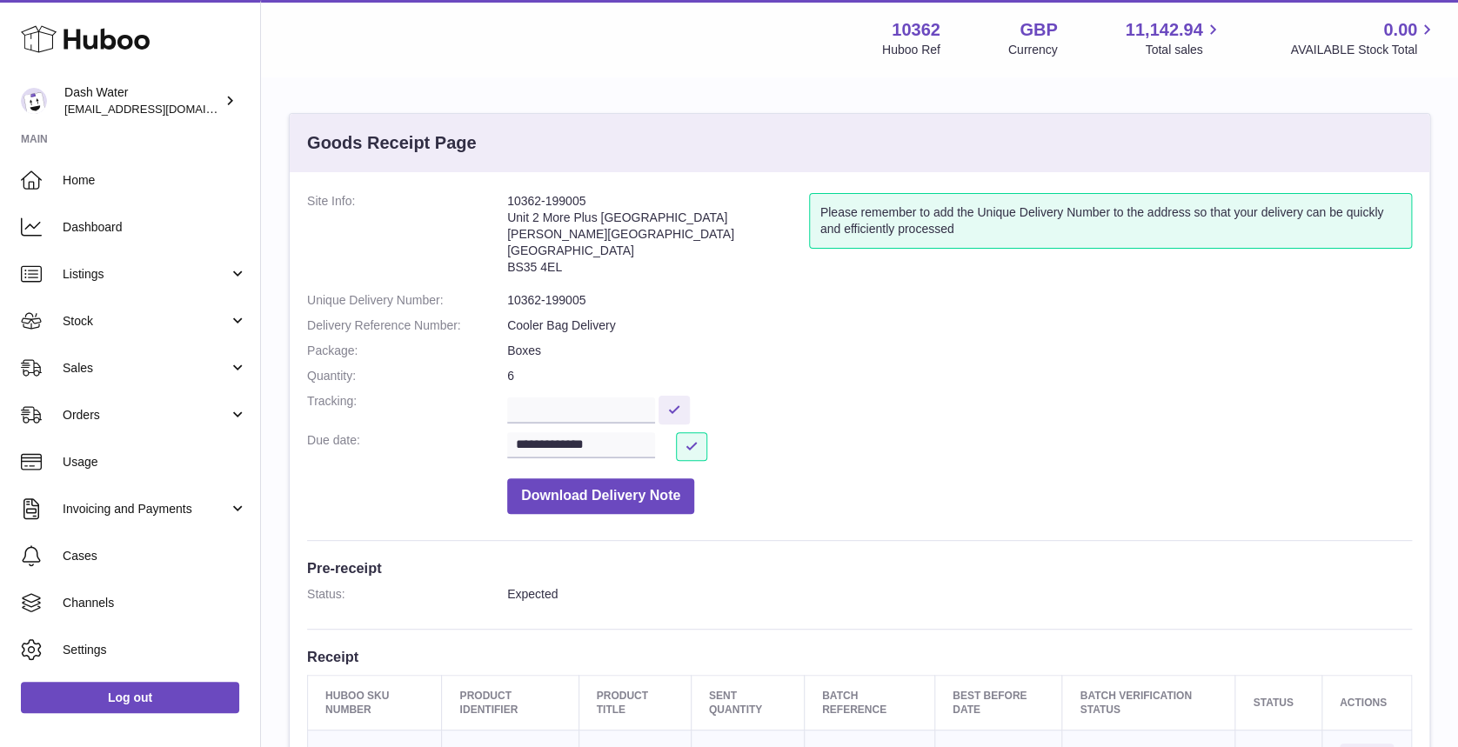
click at [976, 445] on dd "**********" at bounding box center [959, 446] width 905 height 29
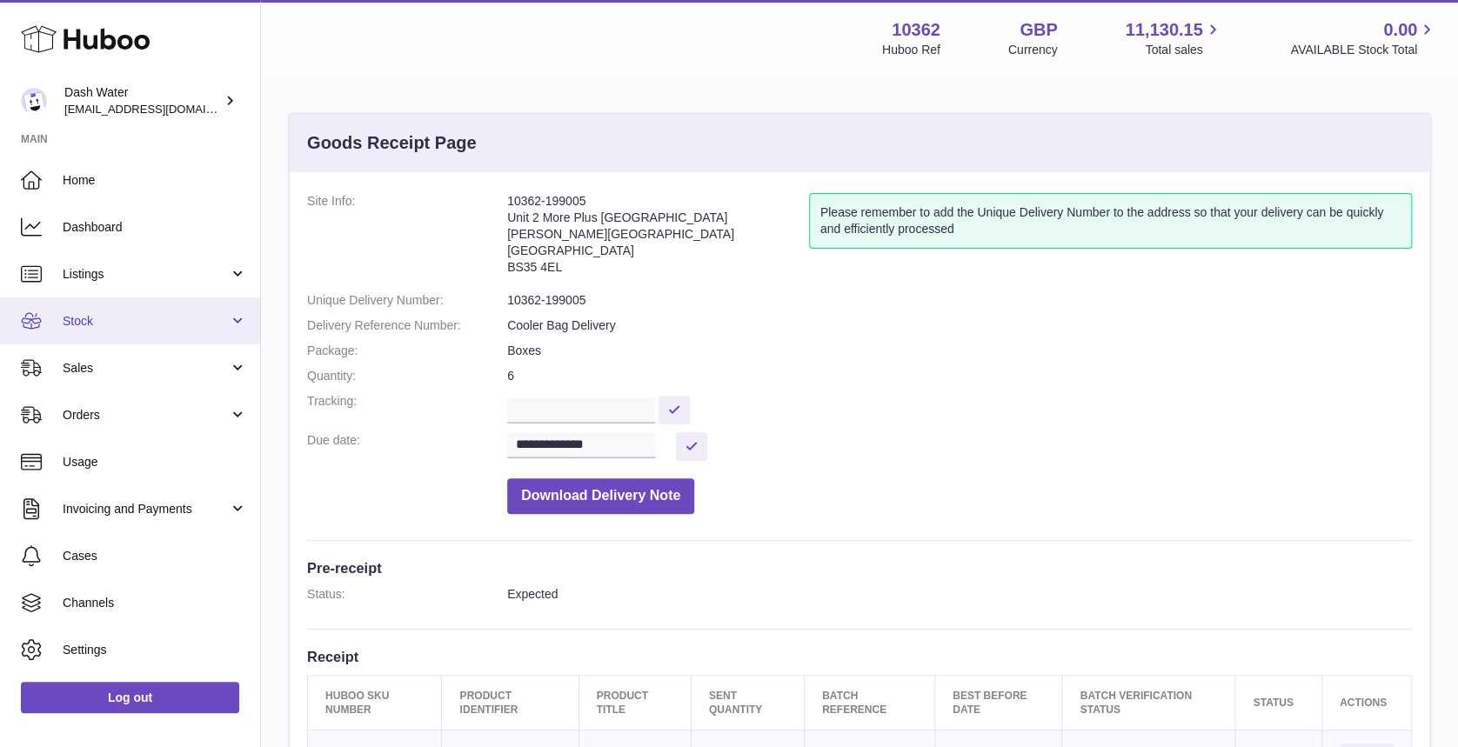
click at [131, 304] on link "Stock" at bounding box center [130, 321] width 260 height 47
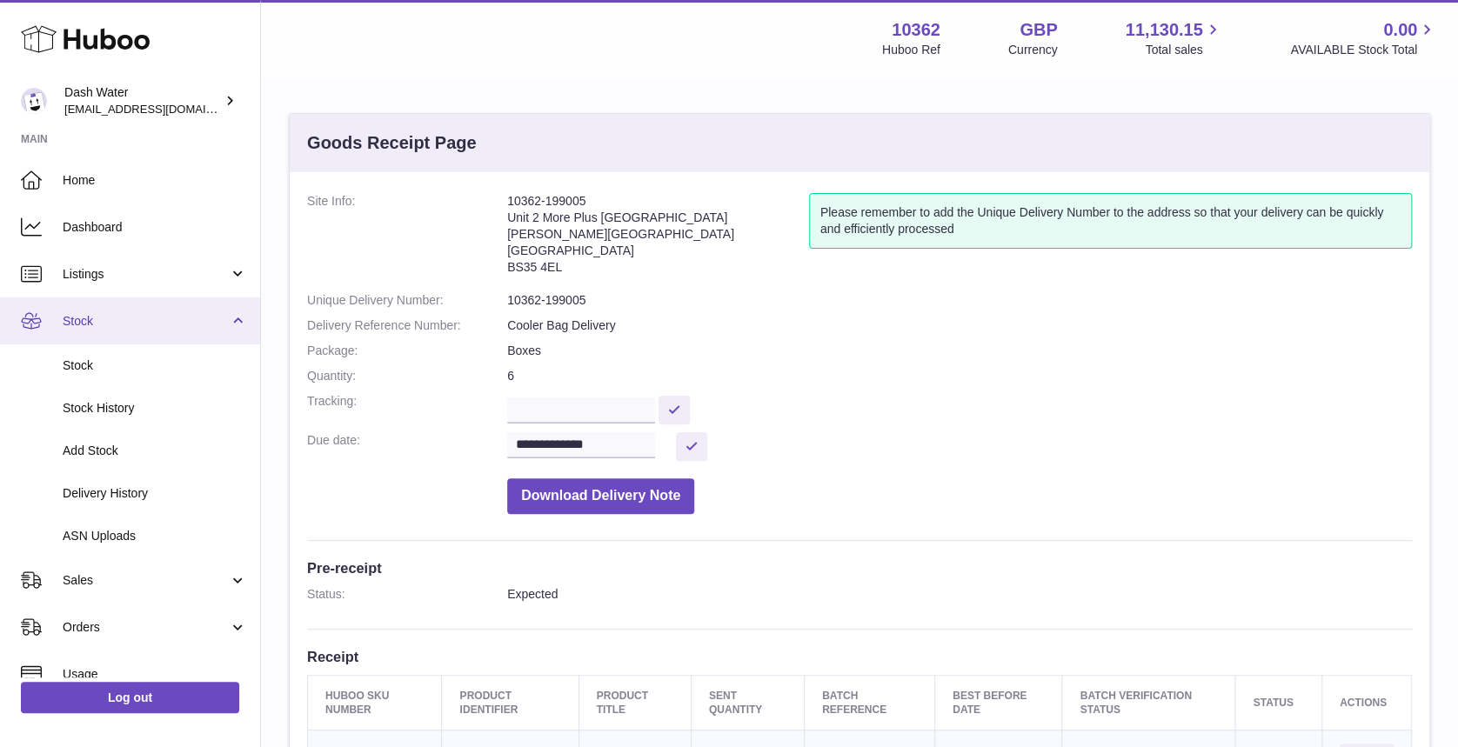
click at [154, 311] on link "Stock" at bounding box center [130, 321] width 260 height 47
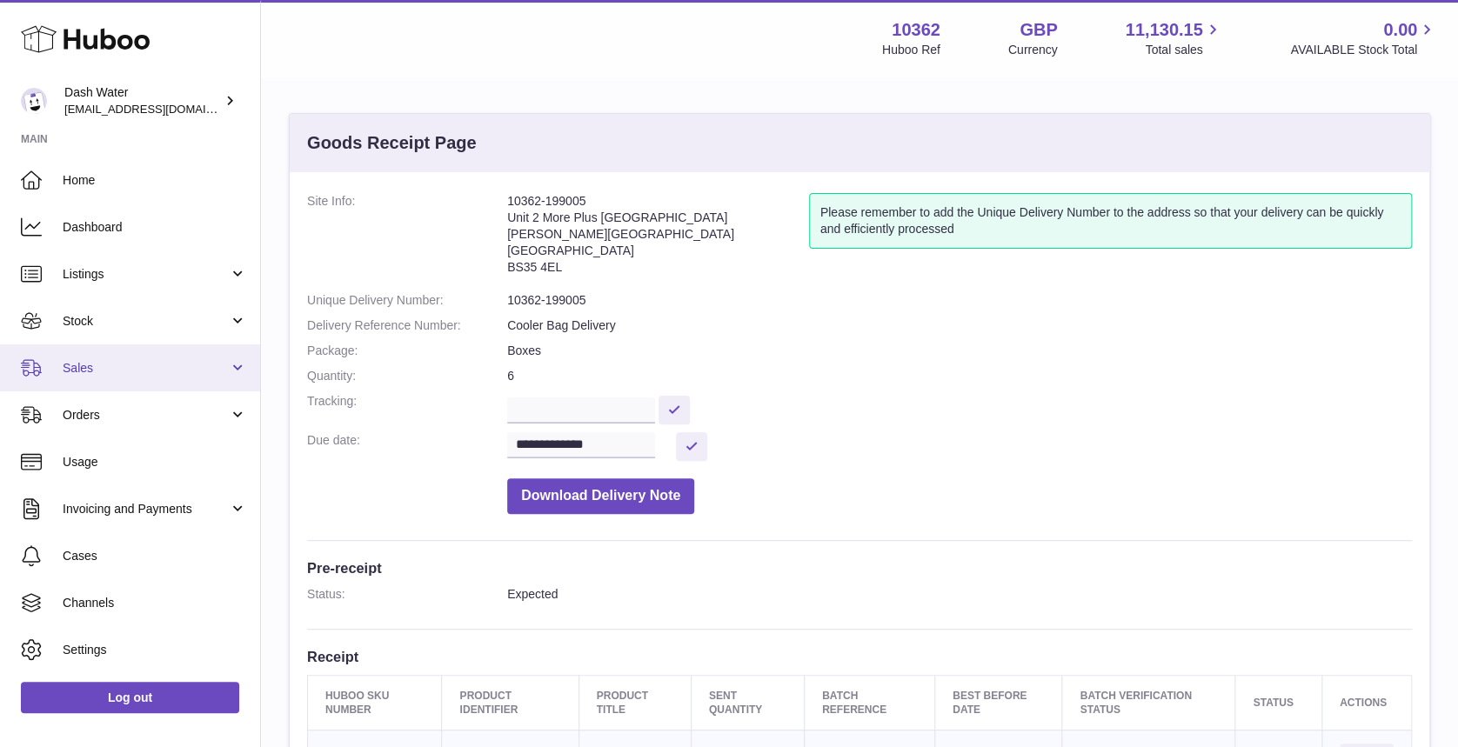
click at [148, 364] on span "Sales" at bounding box center [146, 368] width 166 height 17
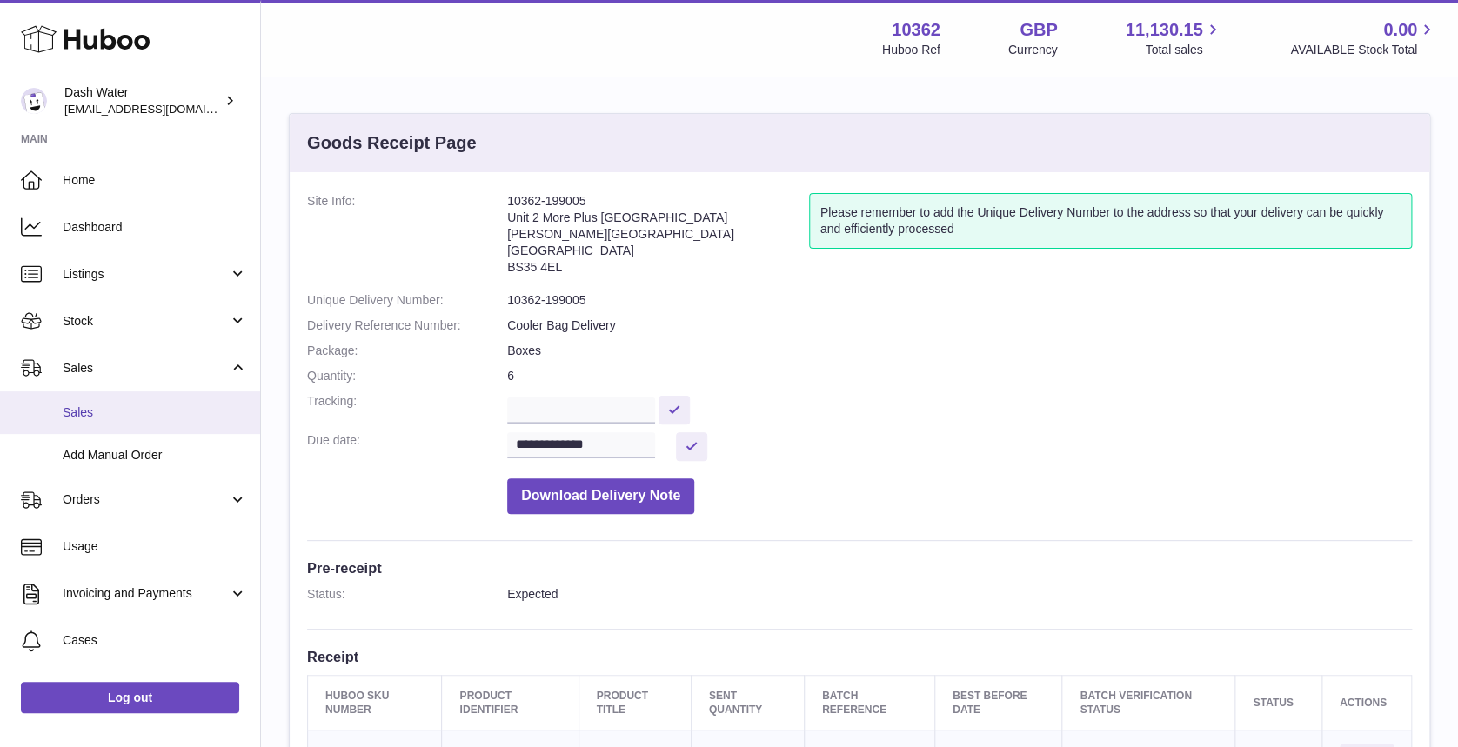
click at [184, 407] on span "Sales" at bounding box center [155, 413] width 184 height 17
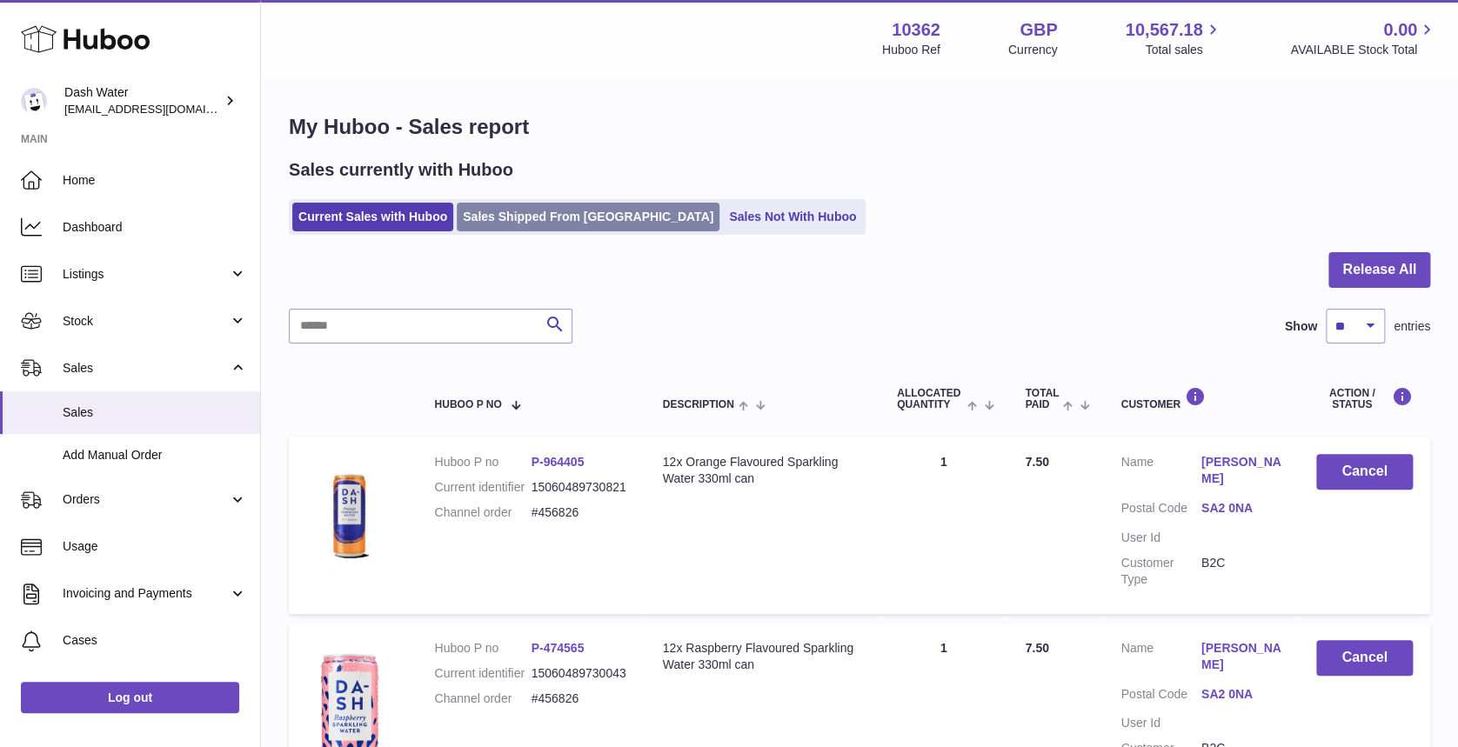
click at [520, 216] on link "Sales Shipped From [GEOGRAPHIC_DATA]" at bounding box center [588, 217] width 263 height 29
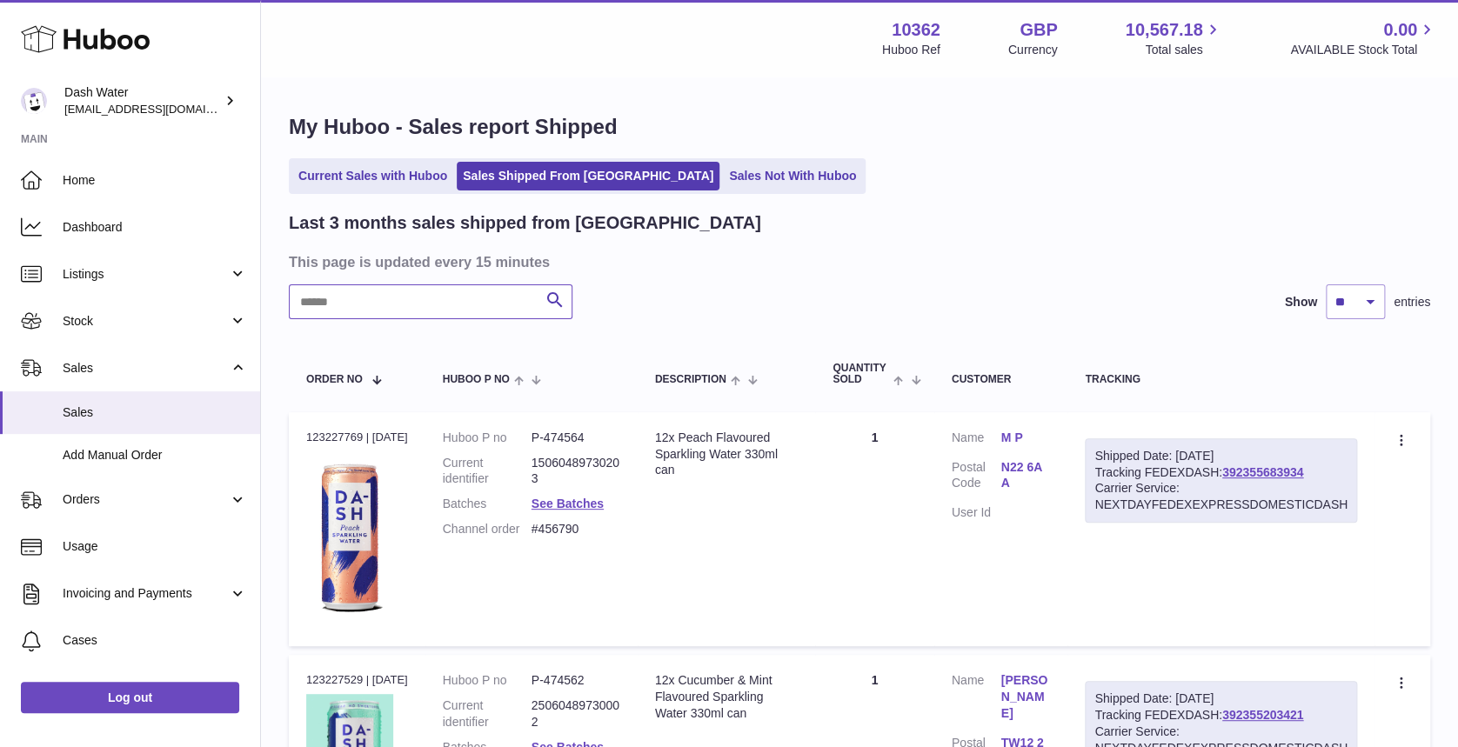
click at [391, 307] on input "text" at bounding box center [431, 301] width 284 height 35
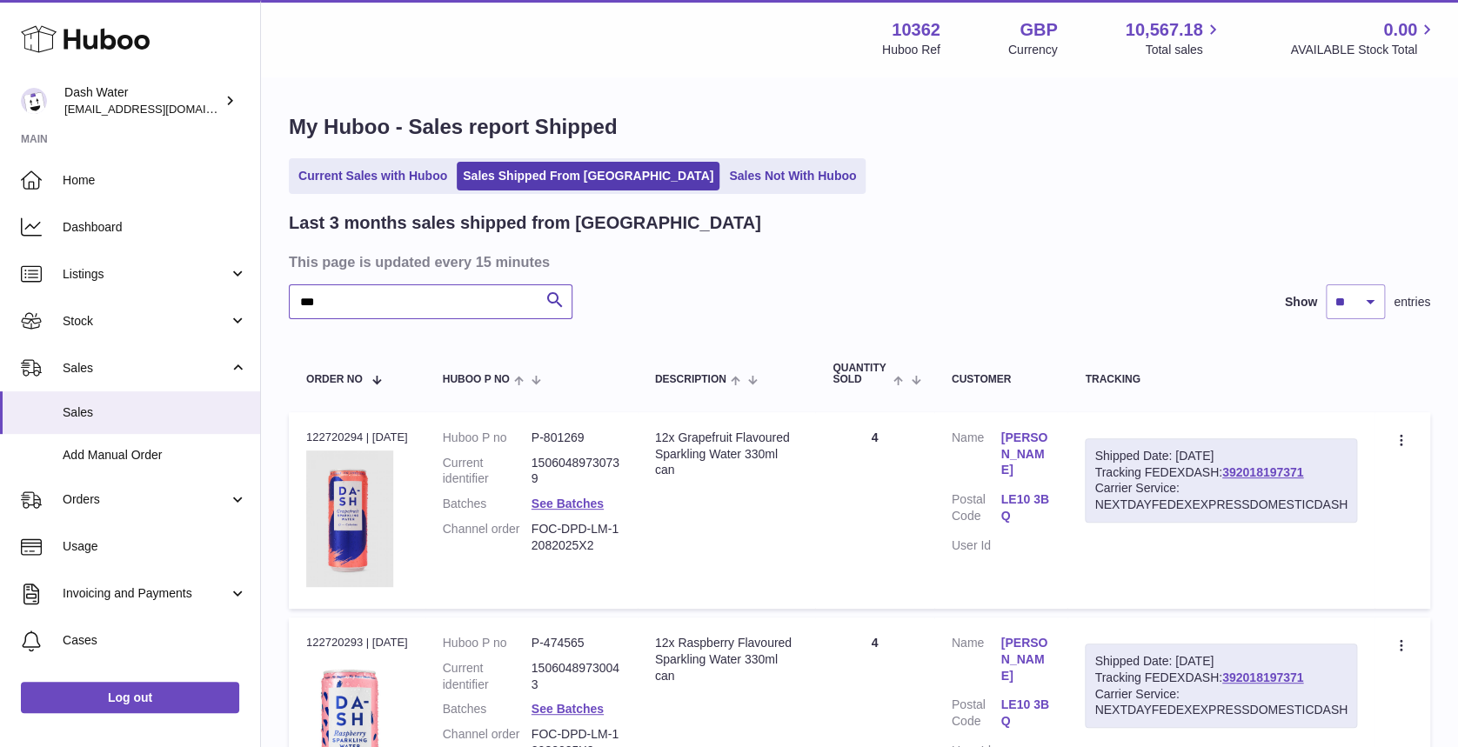
type input "***"
